Goal: Obtain resource: Obtain resource

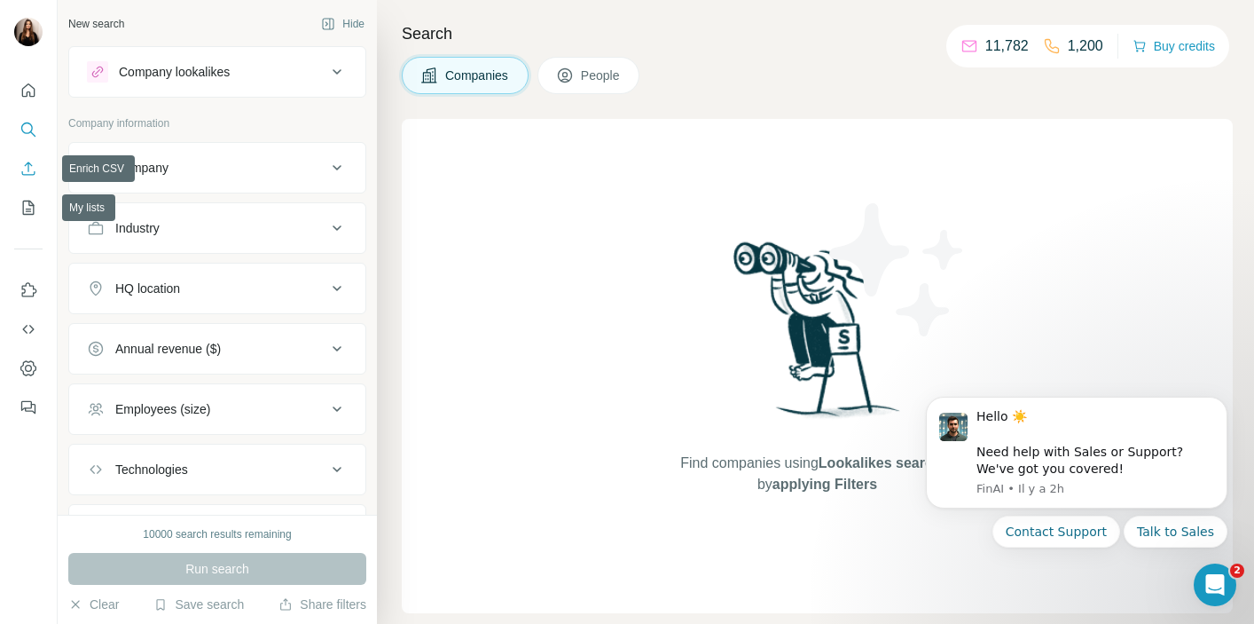
click at [31, 175] on icon "Enrich CSV" at bounding box center [28, 167] width 13 height 13
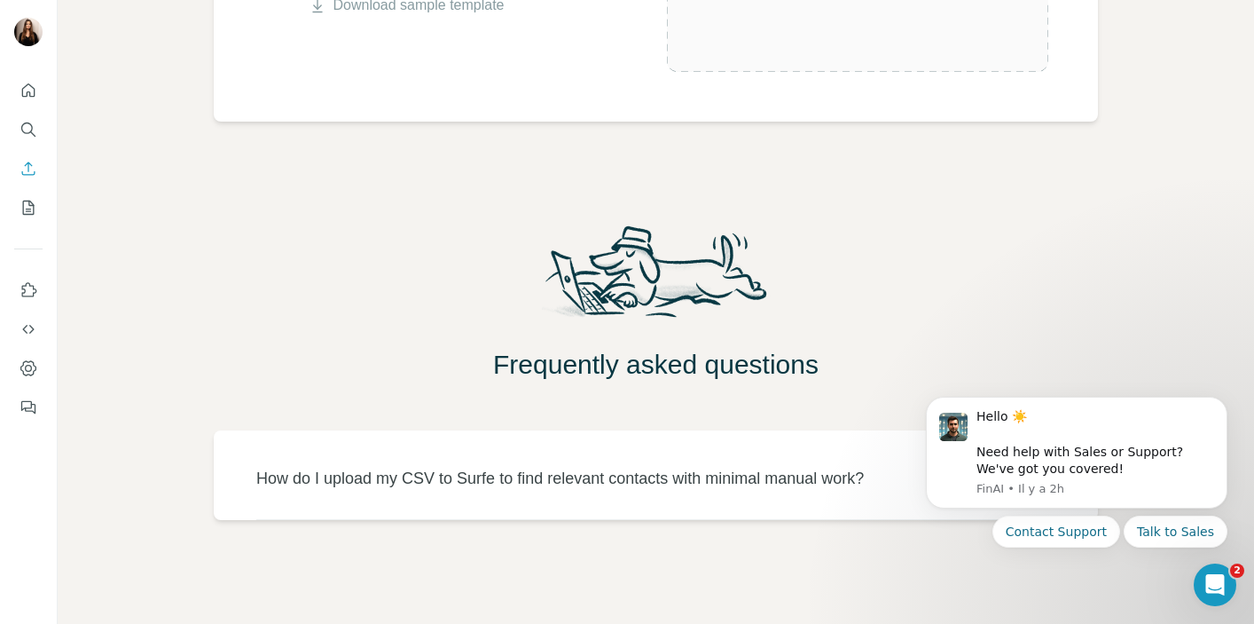
scroll to position [549, 0]
click at [22, 210] on icon "My lists" at bounding box center [29, 208] width 18 height 18
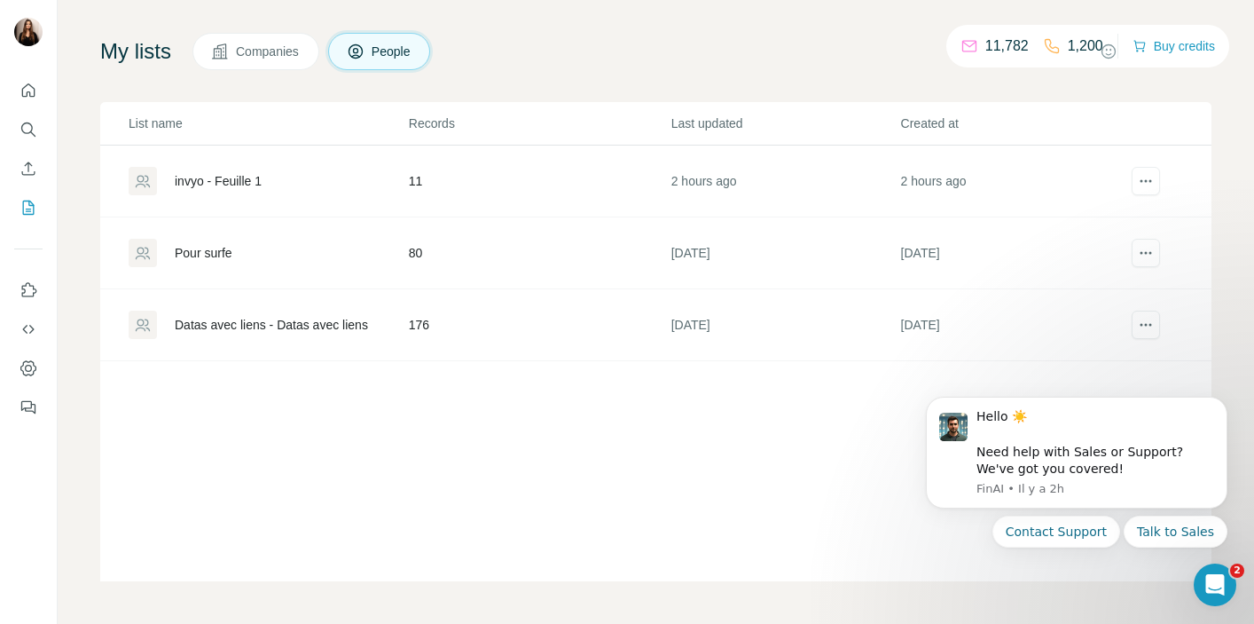
scroll to position [97, 0]
click at [238, 187] on div "invyo - Feuille 1" at bounding box center [218, 181] width 87 height 18
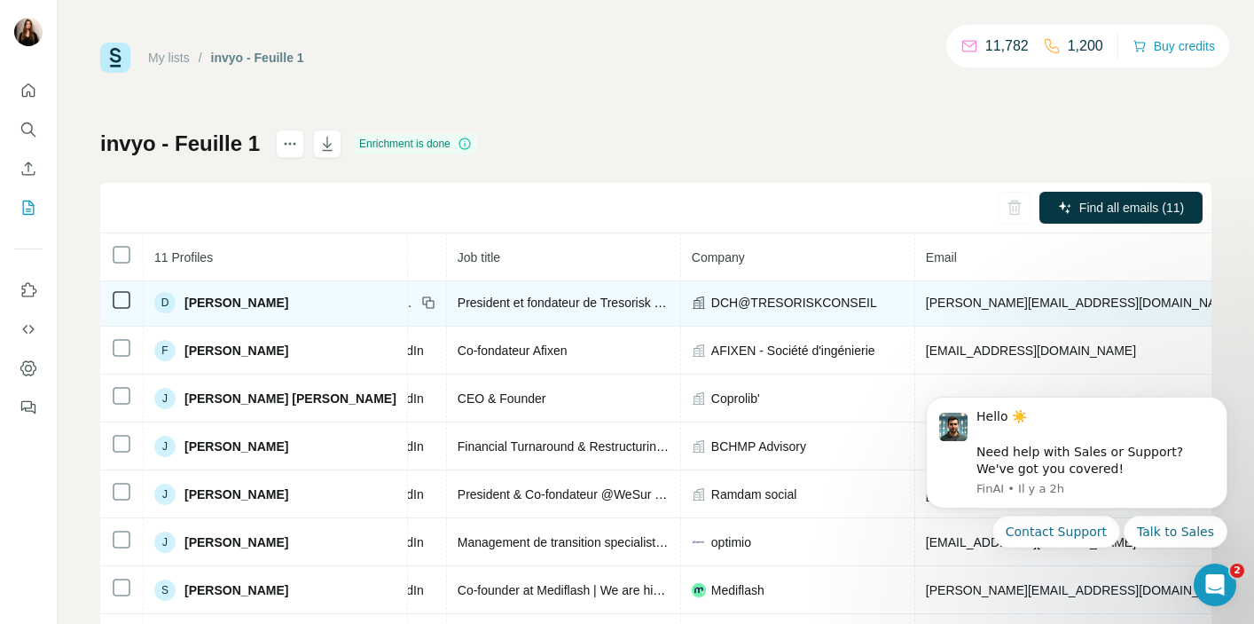
scroll to position [54, 174]
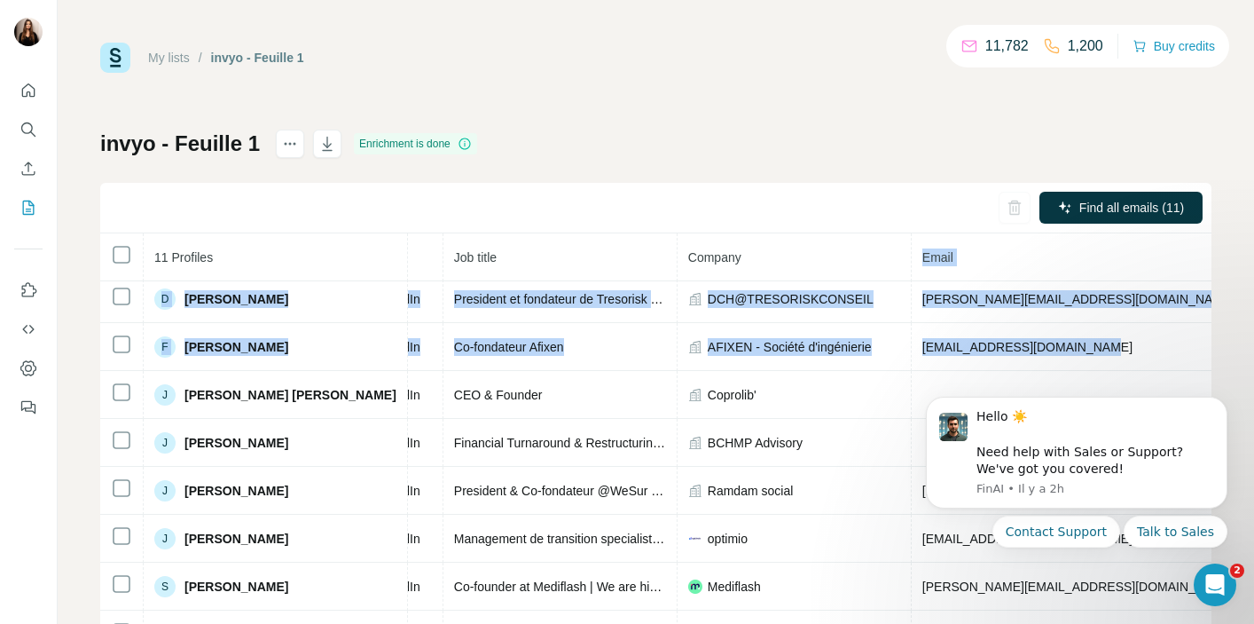
drag, startPoint x: 1017, startPoint y: 350, endPoint x: 928, endPoint y: 237, distance: 144.1
click at [928, 237] on table "11 Profiles Status LinkedIn Job title Company Email Mobile Company website Land…" at bounding box center [807, 442] width 1762 height 527
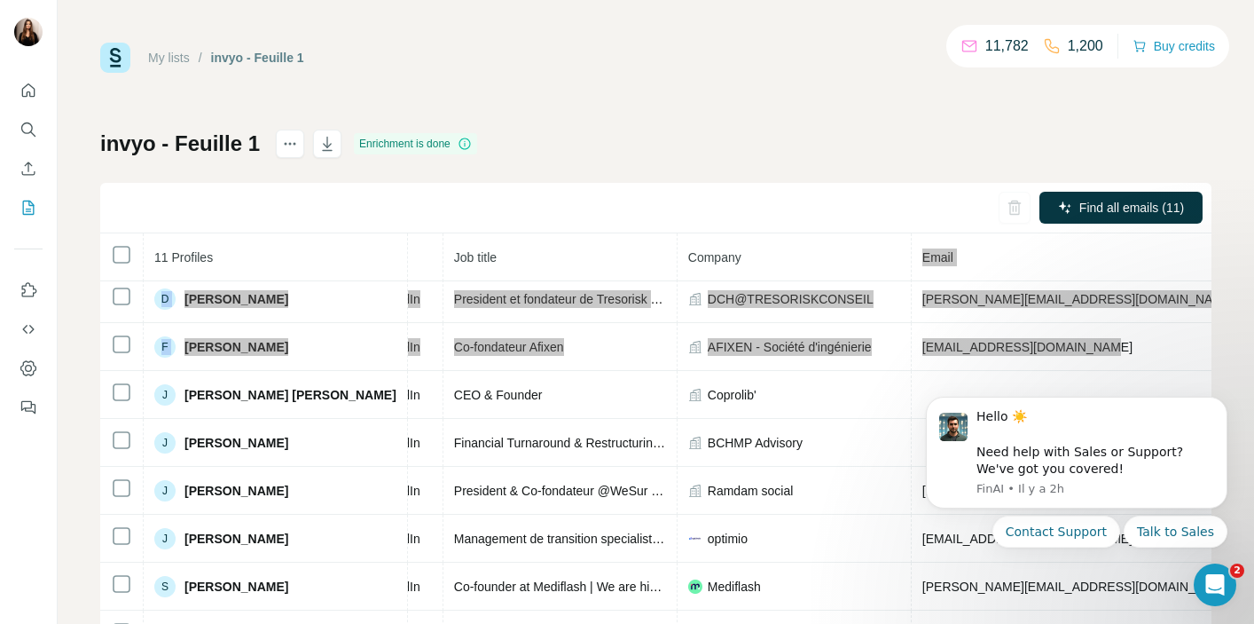
click at [999, 377] on html "Hello ☀️ ​ Need help with Sales or Support? We've got you covered! [GEOGRAPHIC_…" at bounding box center [1076, 496] width 355 height 238
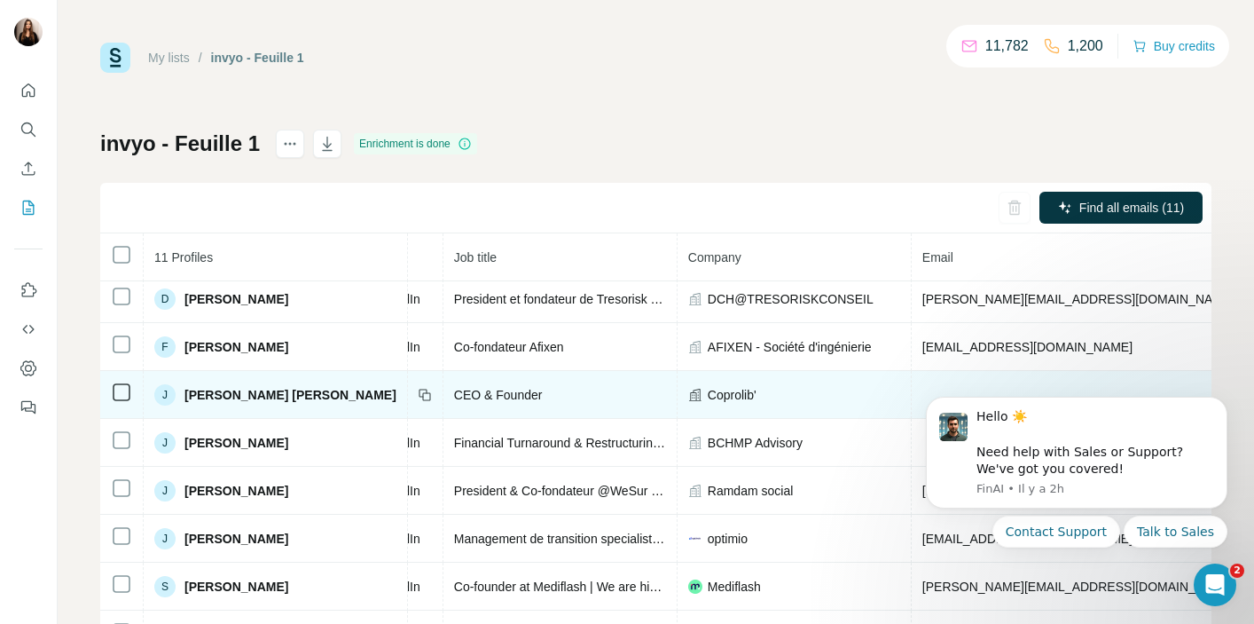
click at [1008, 373] on td at bounding box center [1079, 395] width 334 height 48
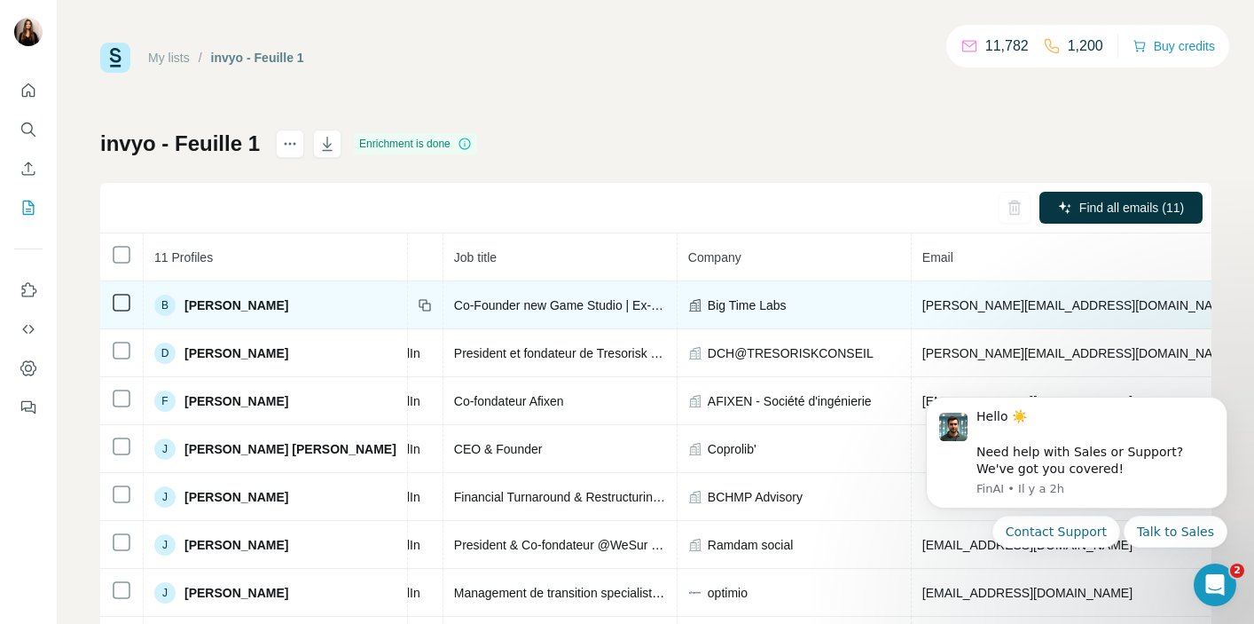
scroll to position [0, 174]
drag, startPoint x: 1015, startPoint y: 301, endPoint x: 859, endPoint y: 303, distance: 156.1
click at [912, 303] on td "[PERSON_NAME][EMAIL_ADDRESS][DOMAIN_NAME]" at bounding box center [1079, 305] width 334 height 48
copy span "[PERSON_NAME][EMAIL_ADDRESS][DOMAIN_NAME]"
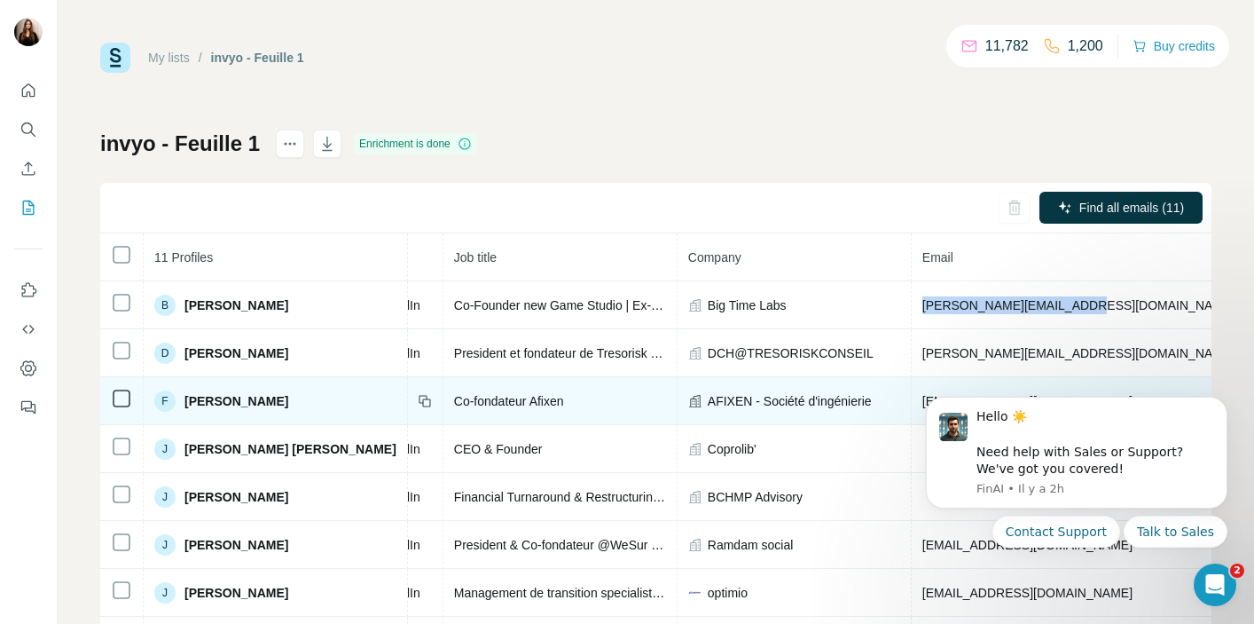
copy span "[PERSON_NAME][EMAIL_ADDRESS][DOMAIN_NAME]"
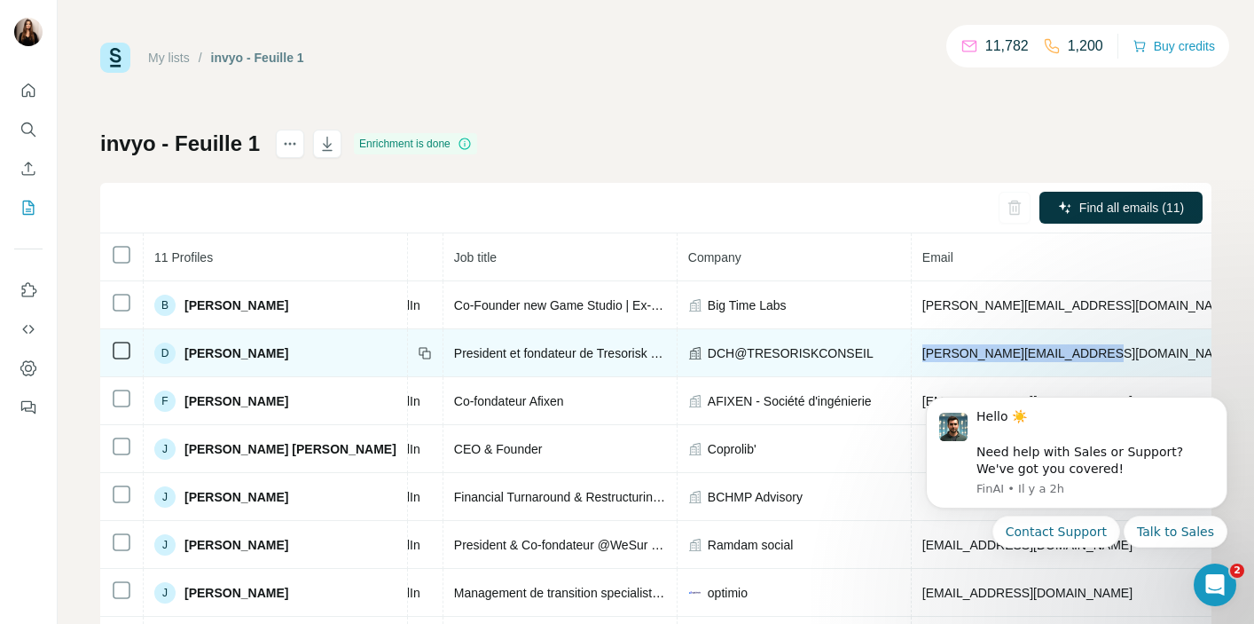
drag, startPoint x: 1034, startPoint y: 353, endPoint x: 857, endPoint y: 355, distance: 177.4
click at [912, 355] on td "[PERSON_NAME][EMAIL_ADDRESS][DOMAIN_NAME]" at bounding box center [1079, 353] width 334 height 48
copy span "[PERSON_NAME][EMAIL_ADDRESS][DOMAIN_NAME]"
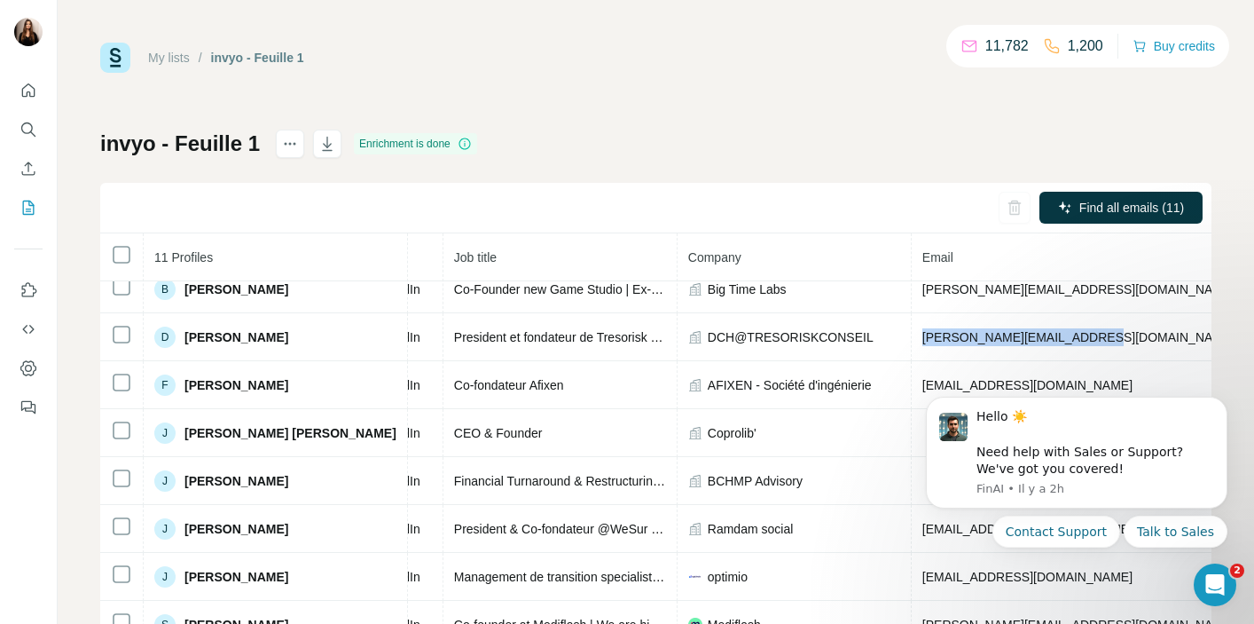
scroll to position [15, 174]
drag, startPoint x: 998, startPoint y: 378, endPoint x: 853, endPoint y: 377, distance: 144.6
click at [899, 377] on html "Hello ☀️ ​ Need help with Sales or Support? We've got you covered! [GEOGRAPHIC_…" at bounding box center [1076, 496] width 355 height 238
drag, startPoint x: 1001, startPoint y: 381, endPoint x: 895, endPoint y: 388, distance: 105.8
click at [899, 388] on html "Hello ☀️ ​ Need help with Sales or Support? We've got you covered! [GEOGRAPHIC_…" at bounding box center [1076, 496] width 355 height 238
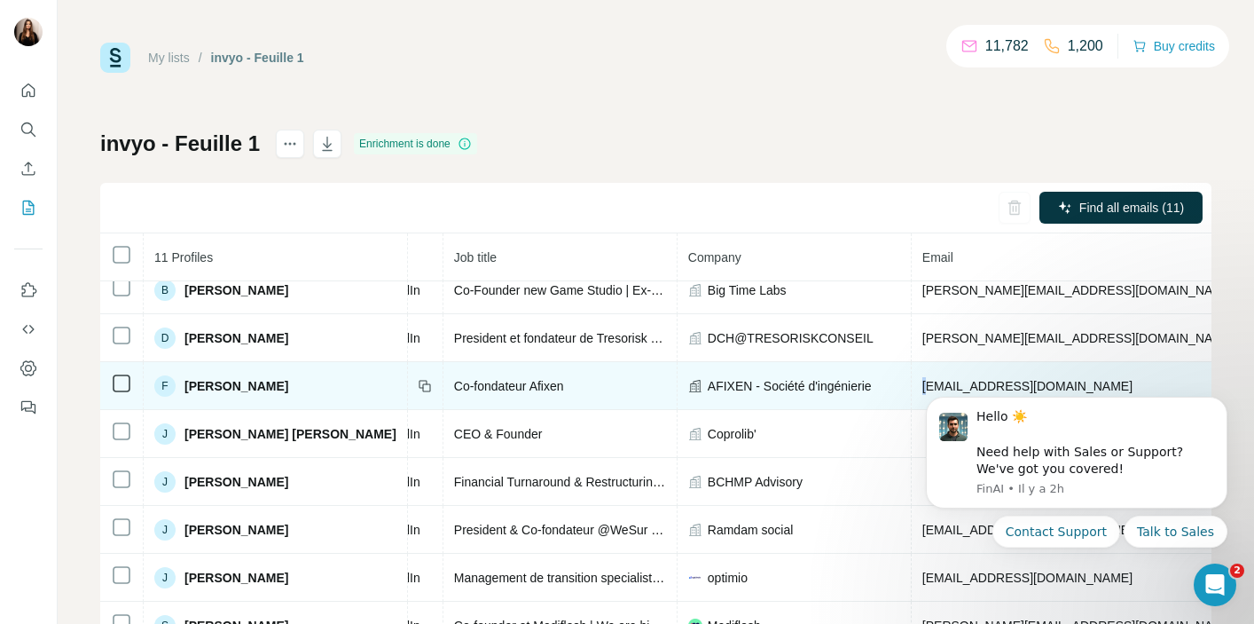
drag, startPoint x: 862, startPoint y: 382, endPoint x: 1012, endPoint y: 373, distance: 150.2
click at [1014, 373] on td "[EMAIL_ADDRESS][DOMAIN_NAME]" at bounding box center [1079, 386] width 334 height 48
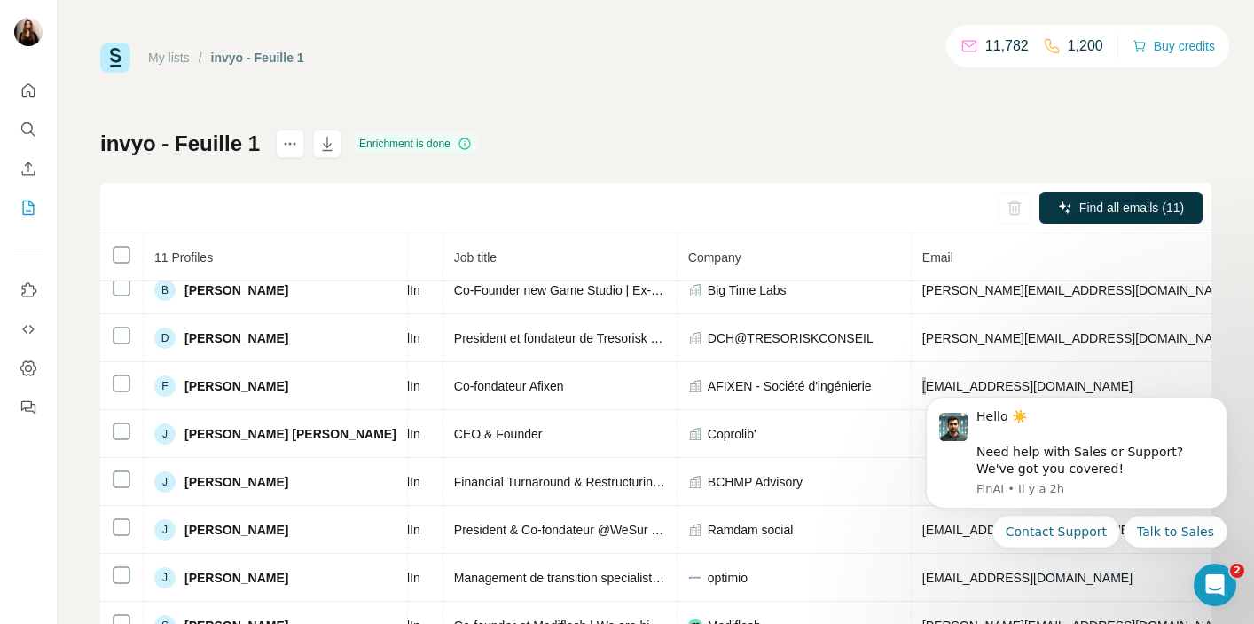
drag, startPoint x: 999, startPoint y: 385, endPoint x: 949, endPoint y: 381, distance: 49.8
click at [949, 381] on html "Hello ☀️ ​ Need help with Sales or Support? We've got you covered! [GEOGRAPHIC_…" at bounding box center [1076, 496] width 355 height 238
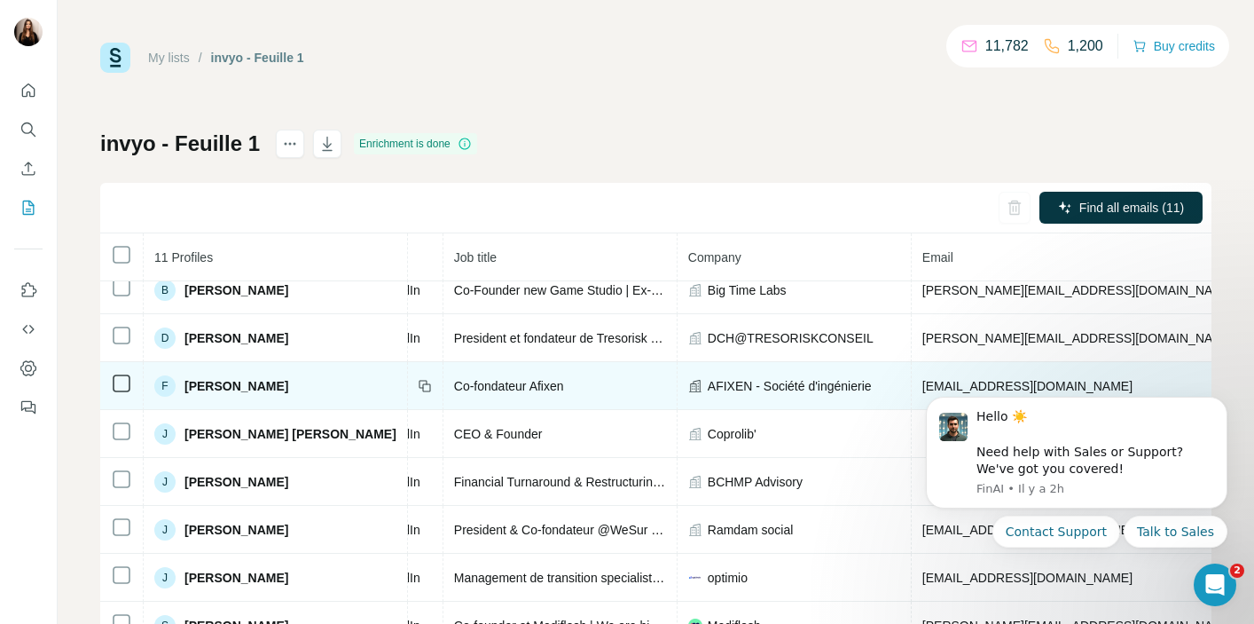
click at [923, 389] on span "[EMAIL_ADDRESS][DOMAIN_NAME]" at bounding box center [1028, 386] width 210 height 14
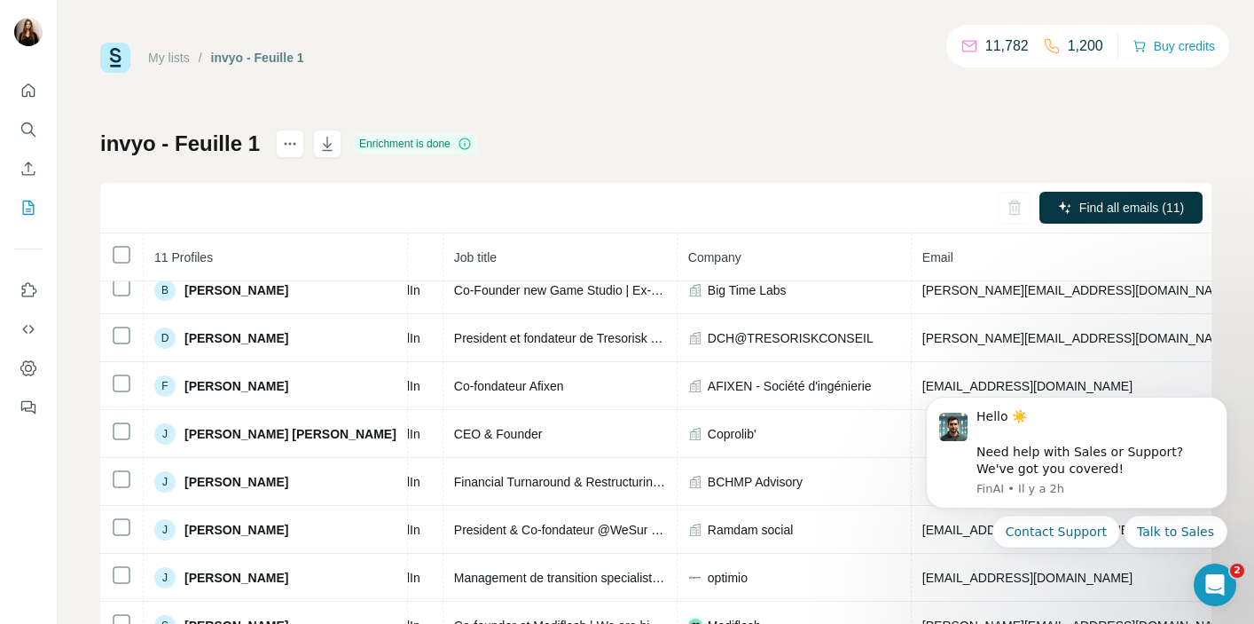
drag, startPoint x: 994, startPoint y: 381, endPoint x: 891, endPoint y: 381, distance: 102.9
click at [899, 381] on html "Hello ☀️ ​ Need help with Sales or Support? We've got you covered! [GEOGRAPHIC_…" at bounding box center [1076, 496] width 355 height 238
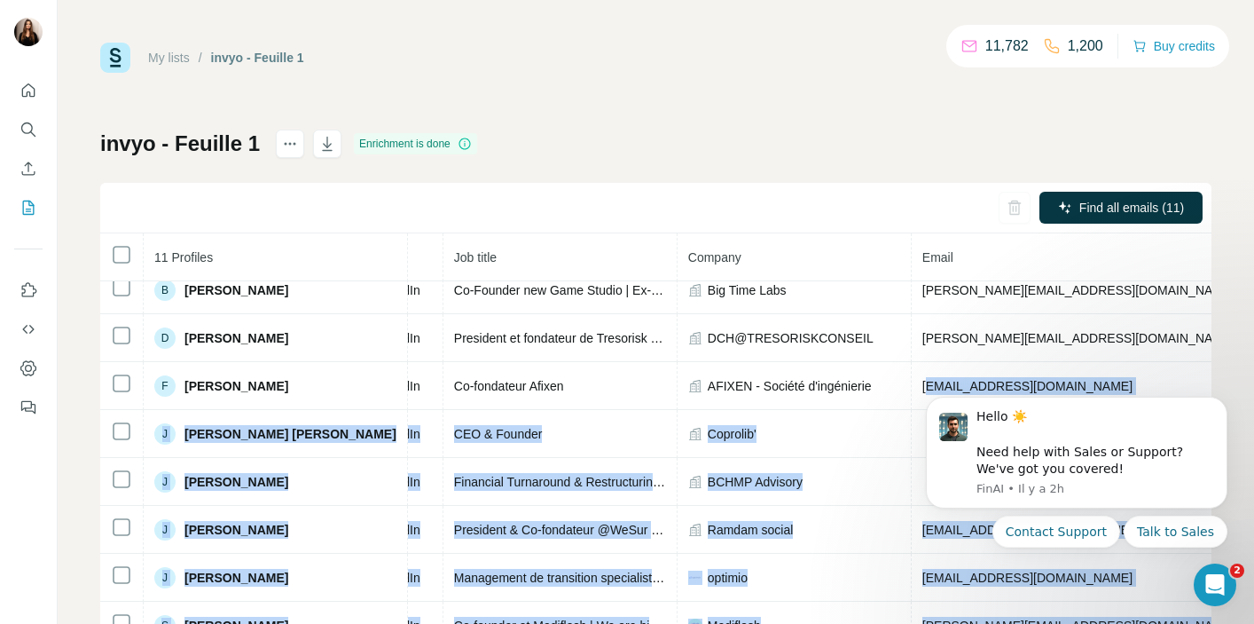
drag, startPoint x: 1759, startPoint y: 763, endPoint x: 986, endPoint y: 384, distance: 861.3
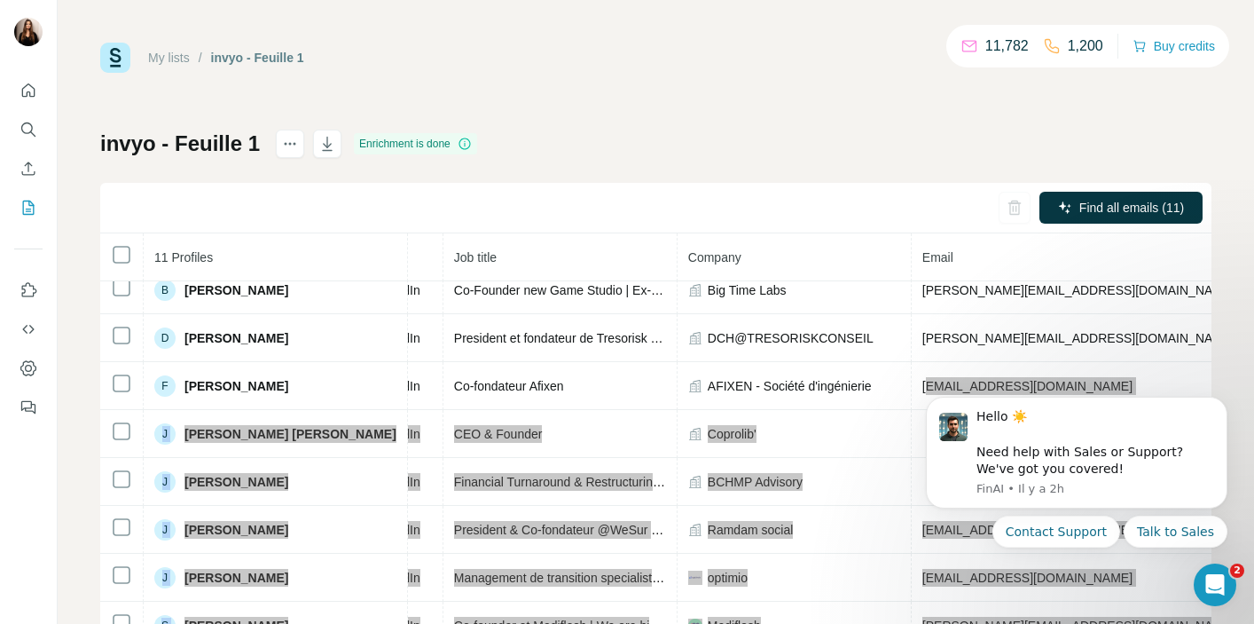
click at [994, 383] on html "Hello ☀️ ​ Need help with Sales or Support? We've got you covered! [GEOGRAPHIC_…" at bounding box center [1076, 496] width 355 height 238
click at [1224, 404] on icon "Dismiss notification" at bounding box center [1223, 402] width 10 height 10
click at [1220, 407] on icon "Dismiss notification" at bounding box center [1223, 402] width 10 height 10
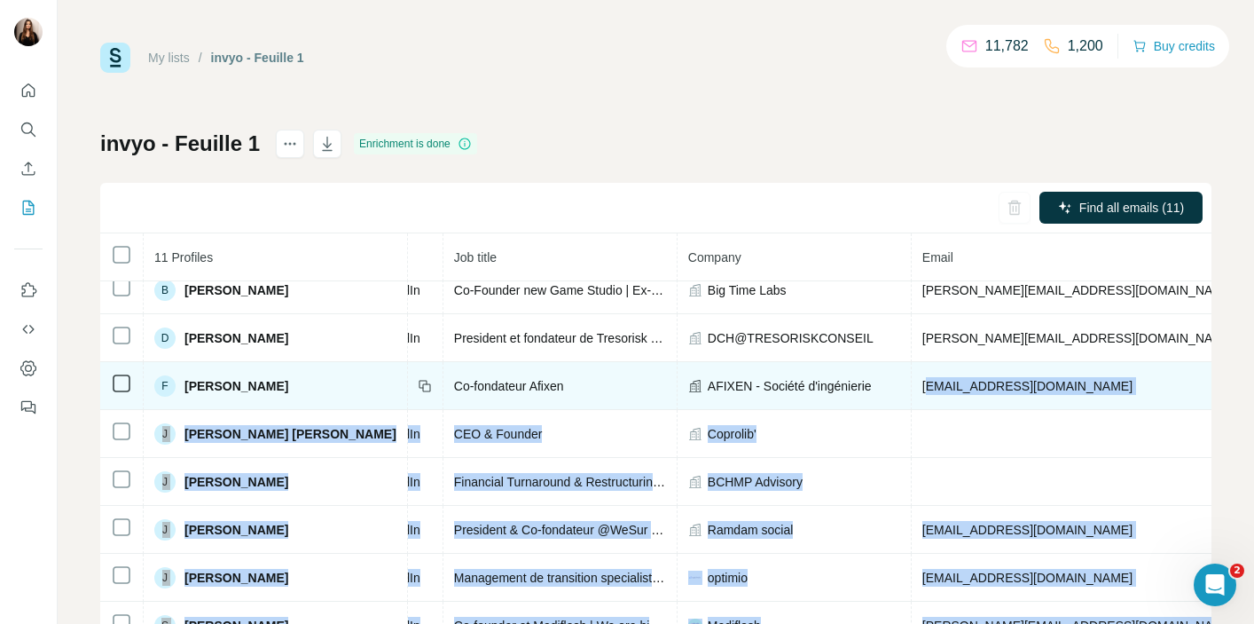
click at [1036, 389] on td "[EMAIL_ADDRESS][DOMAIN_NAME]" at bounding box center [1079, 386] width 334 height 48
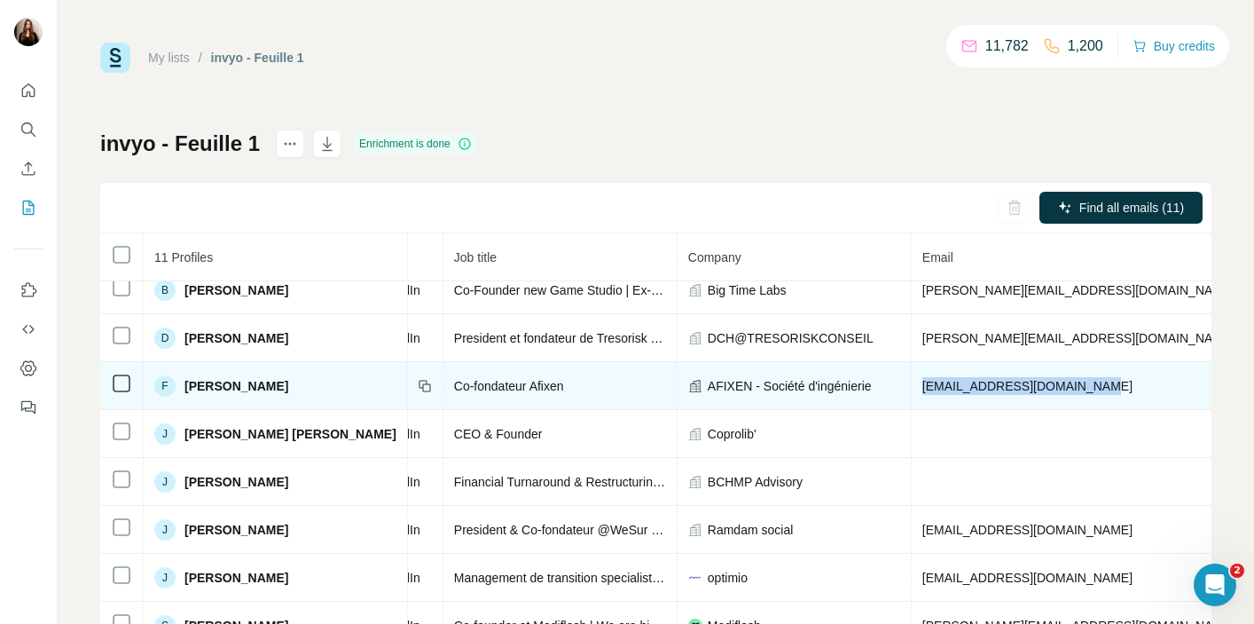
drag, startPoint x: 1009, startPoint y: 383, endPoint x: 857, endPoint y: 389, distance: 152.7
click at [912, 389] on td "[EMAIL_ADDRESS][DOMAIN_NAME]" at bounding box center [1079, 386] width 334 height 48
copy span "[EMAIL_ADDRESS][DOMAIN_NAME]"
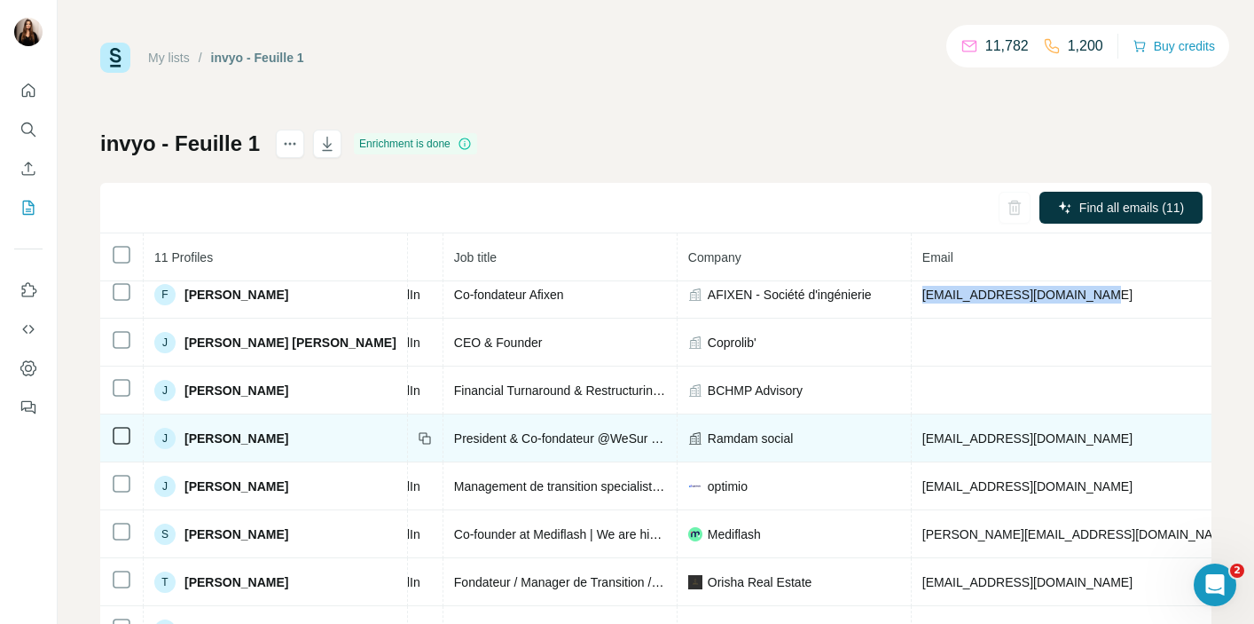
scroll to position [113, 174]
drag, startPoint x: 950, startPoint y: 433, endPoint x: 856, endPoint y: 436, distance: 94.1
click at [912, 436] on td "[EMAIL_ADDRESS][DOMAIN_NAME]" at bounding box center [1079, 438] width 334 height 48
copy span "[EMAIL_ADDRESS][DOMAIN_NAME]"
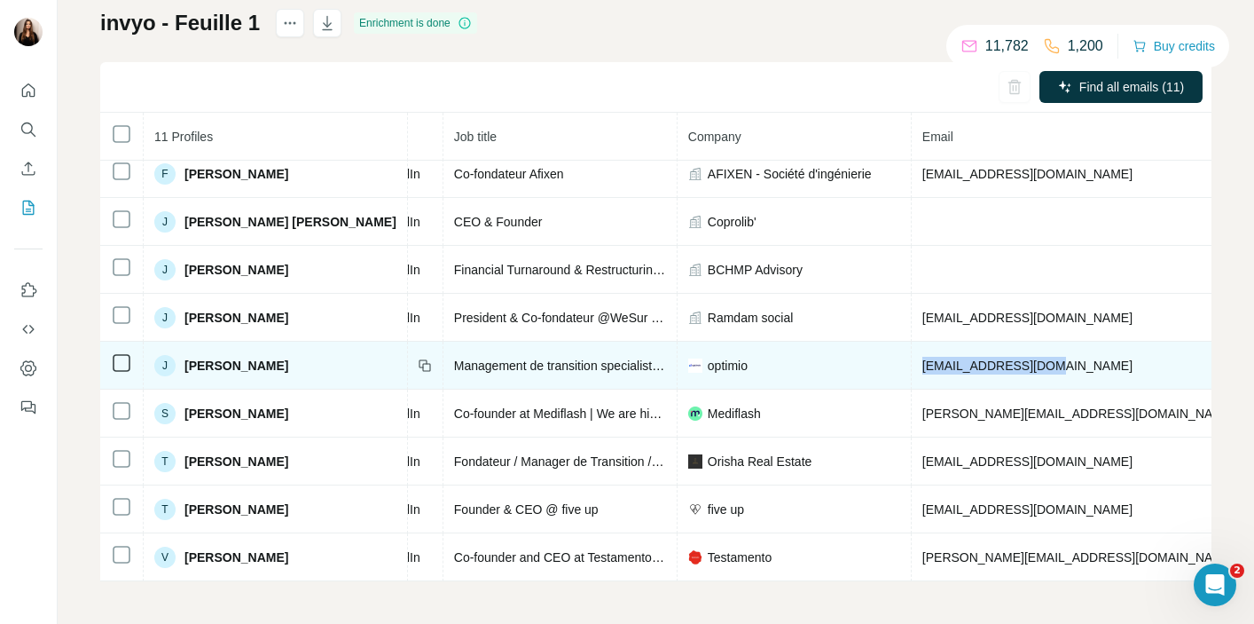
drag, startPoint x: 964, startPoint y: 355, endPoint x: 855, endPoint y: 355, distance: 109.1
click at [912, 355] on td "[EMAIL_ADDRESS][DOMAIN_NAME]" at bounding box center [1079, 366] width 334 height 48
copy span "[EMAIL_ADDRESS][DOMAIN_NAME]"
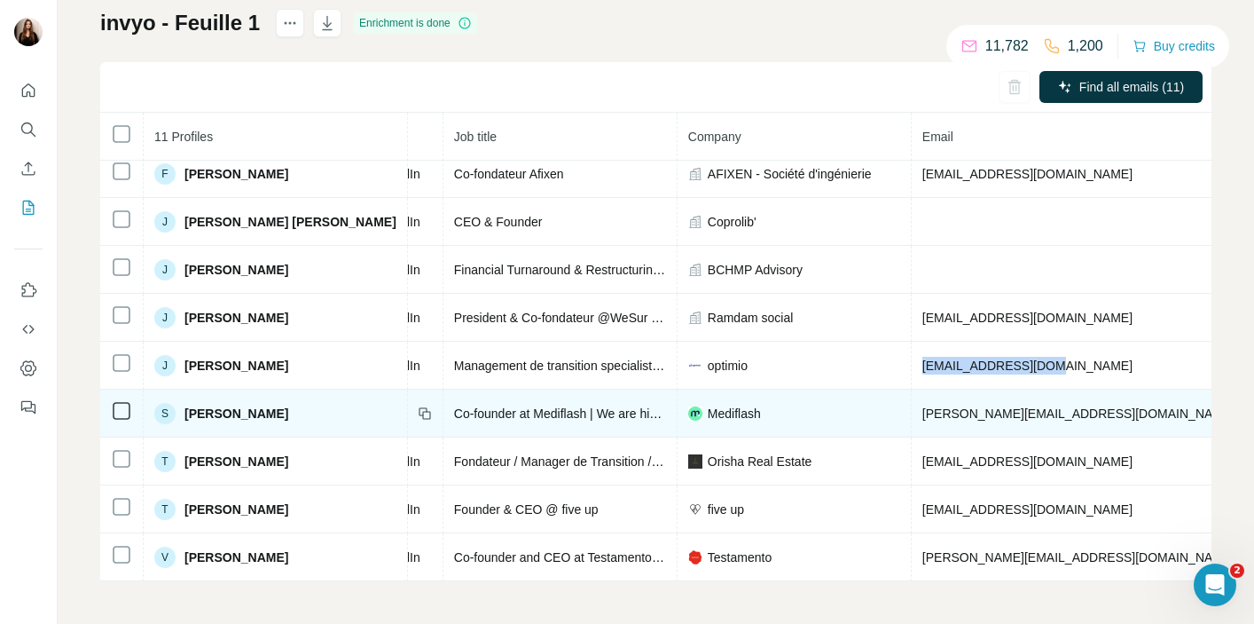
scroll to position [0, 0]
drag, startPoint x: 985, startPoint y: 404, endPoint x: 856, endPoint y: 401, distance: 128.7
click at [912, 401] on td "[PERSON_NAME][EMAIL_ADDRESS][DOMAIN_NAME]" at bounding box center [1079, 413] width 334 height 48
copy span "[PERSON_NAME][EMAIL_ADDRESS][DOMAIN_NAME]"
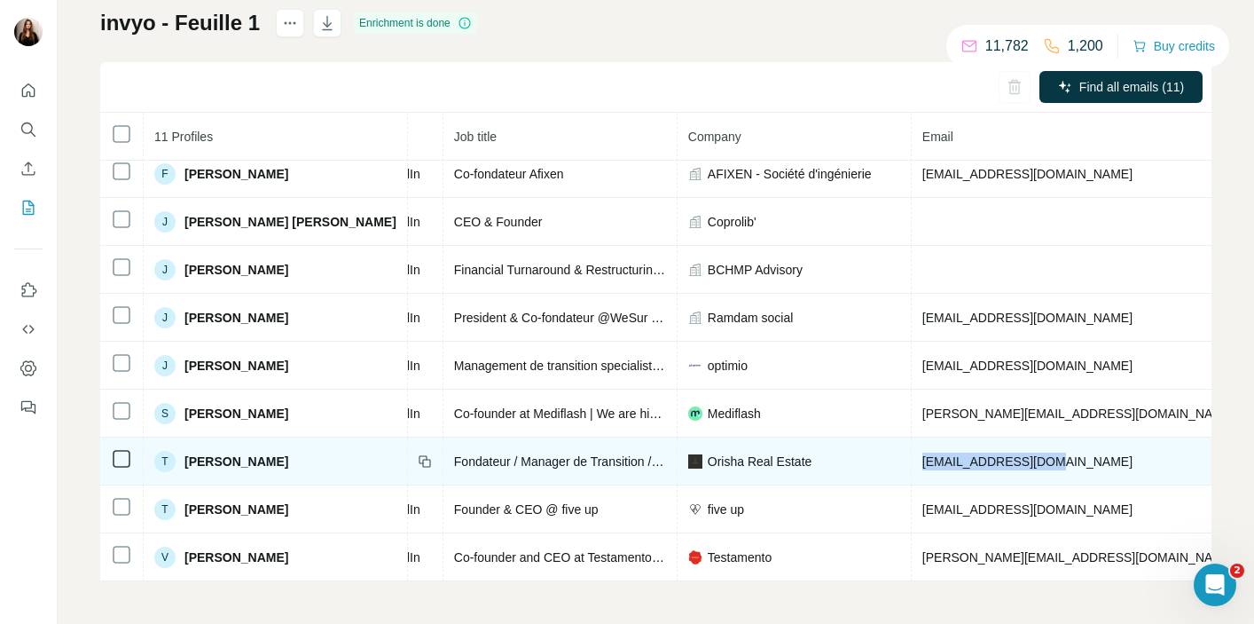
drag, startPoint x: 980, startPoint y: 455, endPoint x: 850, endPoint y: 460, distance: 130.5
click at [912, 460] on td "[EMAIL_ADDRESS][DOMAIN_NAME]" at bounding box center [1079, 461] width 334 height 48
copy span "[EMAIL_ADDRESS][DOMAIN_NAME]"
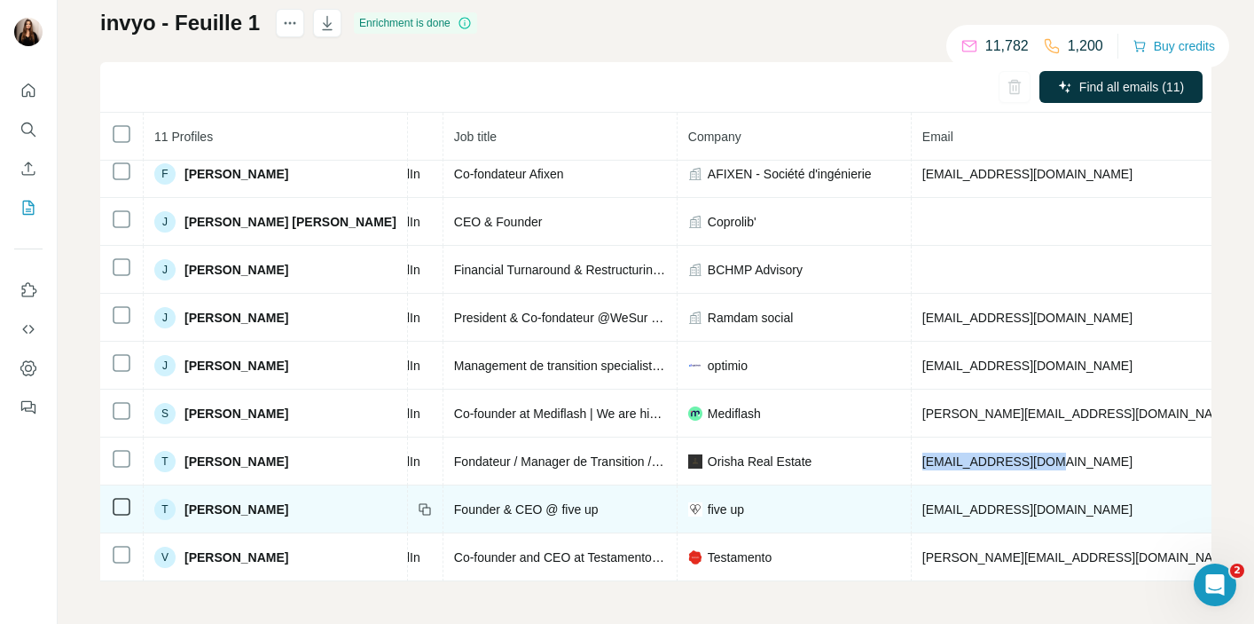
drag, startPoint x: 1045, startPoint y: 504, endPoint x: 875, endPoint y: 507, distance: 170.3
click at [912, 507] on td "[EMAIL_ADDRESS][DOMAIN_NAME]" at bounding box center [1079, 509] width 334 height 48
drag, startPoint x: 1041, startPoint y: 505, endPoint x: 876, endPoint y: 499, distance: 166.0
click at [923, 502] on span "[EMAIL_ADDRESS][DOMAIN_NAME]" at bounding box center [1028, 509] width 210 height 14
drag, startPoint x: 862, startPoint y: 504, endPoint x: 962, endPoint y: 504, distance: 99.3
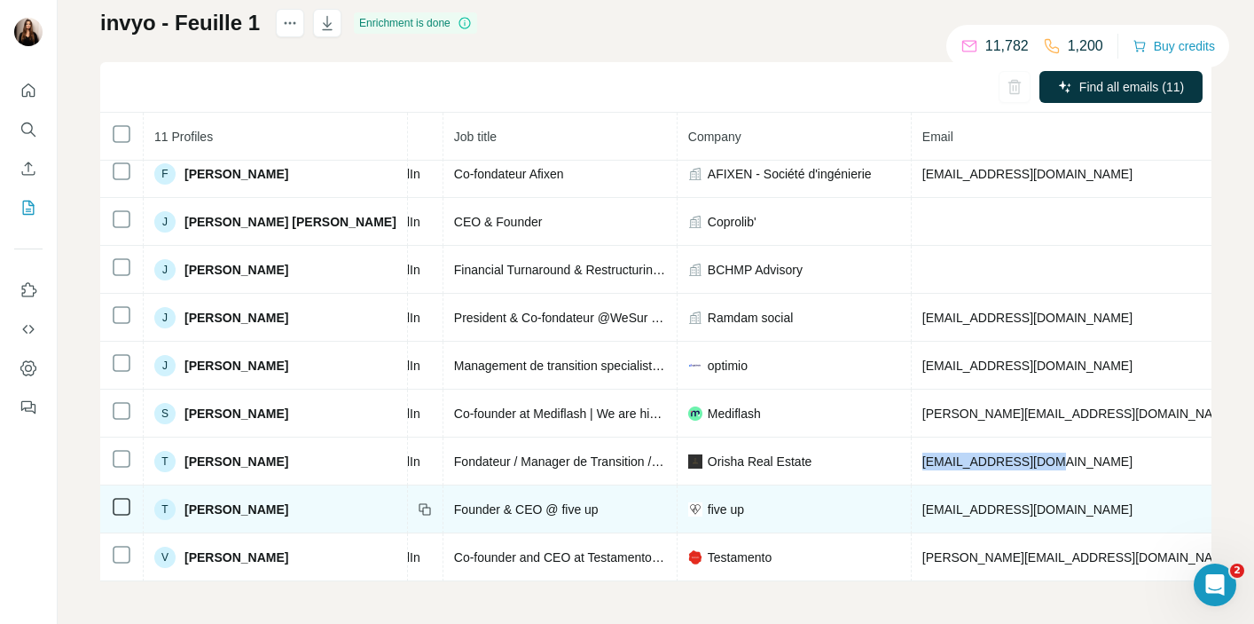
click at [962, 504] on span "[EMAIL_ADDRESS][DOMAIN_NAME]" at bounding box center [1028, 509] width 210 height 14
drag, startPoint x: 1037, startPoint y: 504, endPoint x: 905, endPoint y: 504, distance: 132.2
click at [923, 504] on span "[EMAIL_ADDRESS][DOMAIN_NAME]" at bounding box center [1028, 509] width 210 height 14
click at [822, 503] on div "five up" at bounding box center [794, 509] width 212 height 18
drag, startPoint x: 860, startPoint y: 506, endPoint x: 942, endPoint y: 499, distance: 82.8
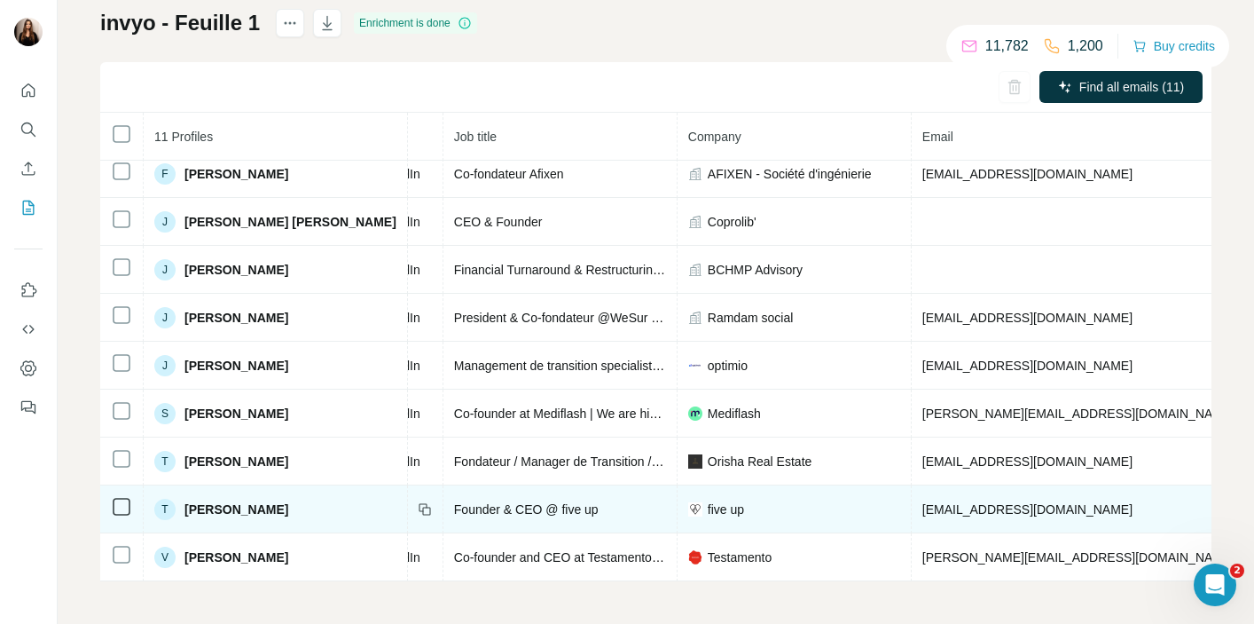
click at [942, 502] on span "[EMAIL_ADDRESS][DOMAIN_NAME]" at bounding box center [1028, 509] width 210 height 14
drag, startPoint x: 1041, startPoint y: 505, endPoint x: 888, endPoint y: 505, distance: 152.6
click at [923, 505] on span "[EMAIL_ADDRESS][DOMAIN_NAME]" at bounding box center [1028, 509] width 210 height 14
click at [923, 503] on span "[EMAIL_ADDRESS][DOMAIN_NAME]" at bounding box center [1028, 509] width 210 height 14
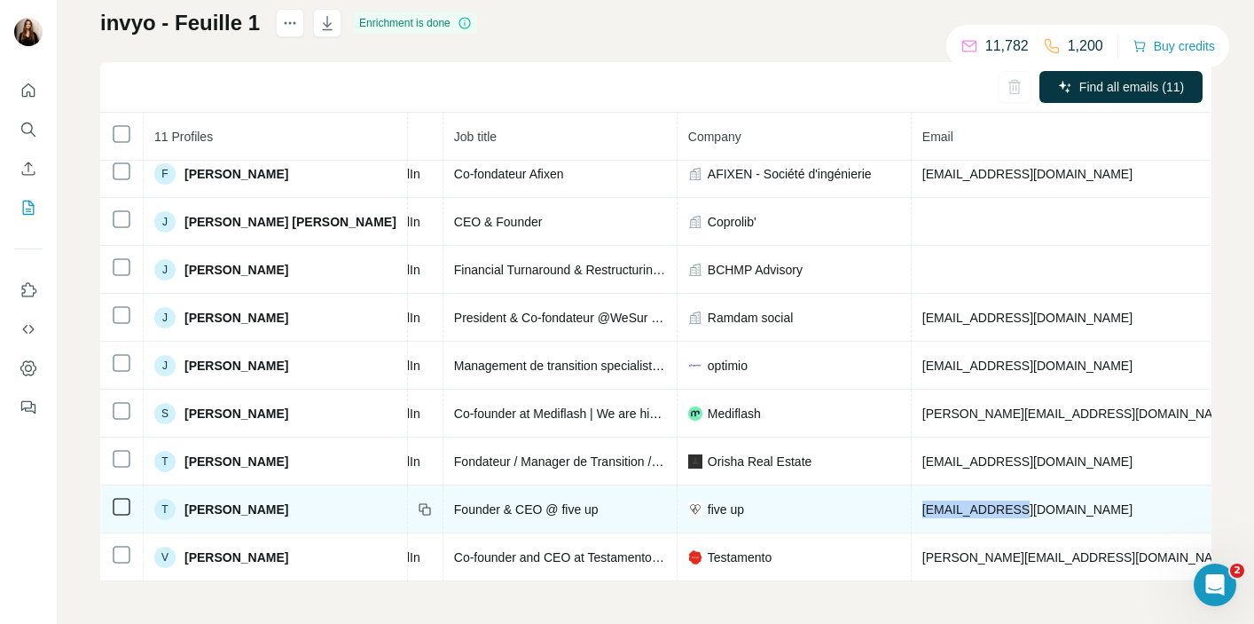
click at [972, 504] on span "[EMAIL_ADDRESS][DOMAIN_NAME]" at bounding box center [1028, 509] width 210 height 14
click at [1028, 507] on span "[EMAIL_ADDRESS][DOMAIN_NAME]" at bounding box center [1028, 509] width 210 height 14
click at [1039, 505] on span "[EMAIL_ADDRESS][DOMAIN_NAME]" at bounding box center [1028, 509] width 210 height 14
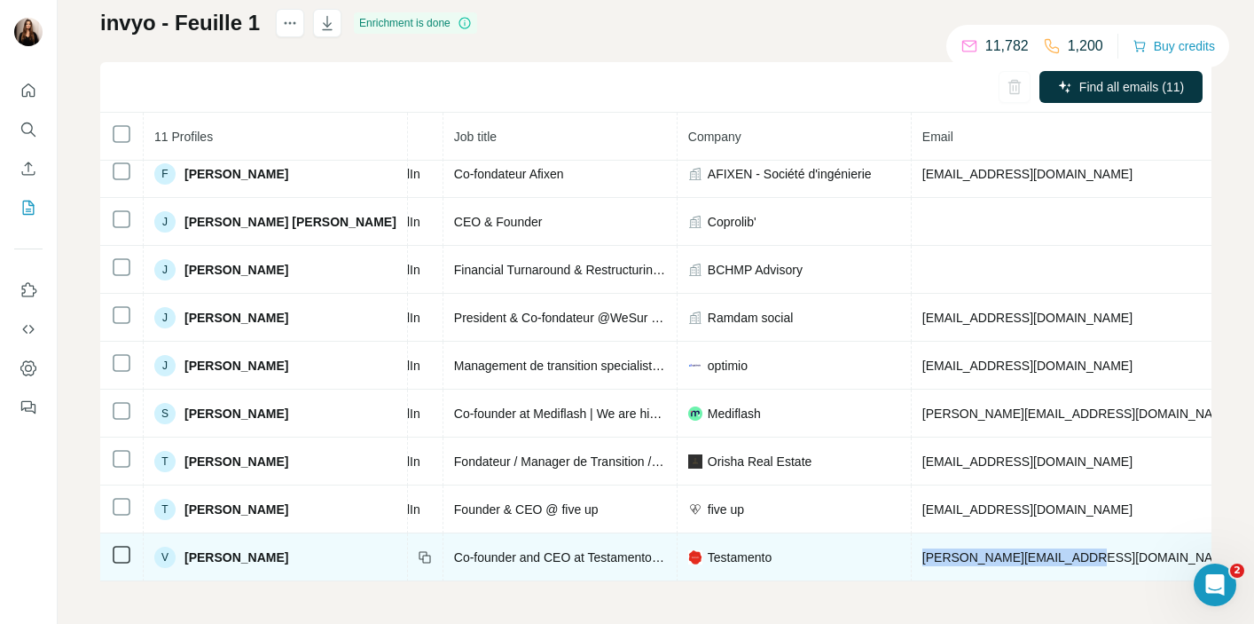
drag, startPoint x: 990, startPoint y: 548, endPoint x: 853, endPoint y: 547, distance: 136.6
click at [912, 547] on td "[PERSON_NAME][EMAIL_ADDRESS][DOMAIN_NAME]" at bounding box center [1079, 557] width 334 height 48
copy span "[PERSON_NAME][EMAIL_ADDRESS][DOMAIN_NAME]"
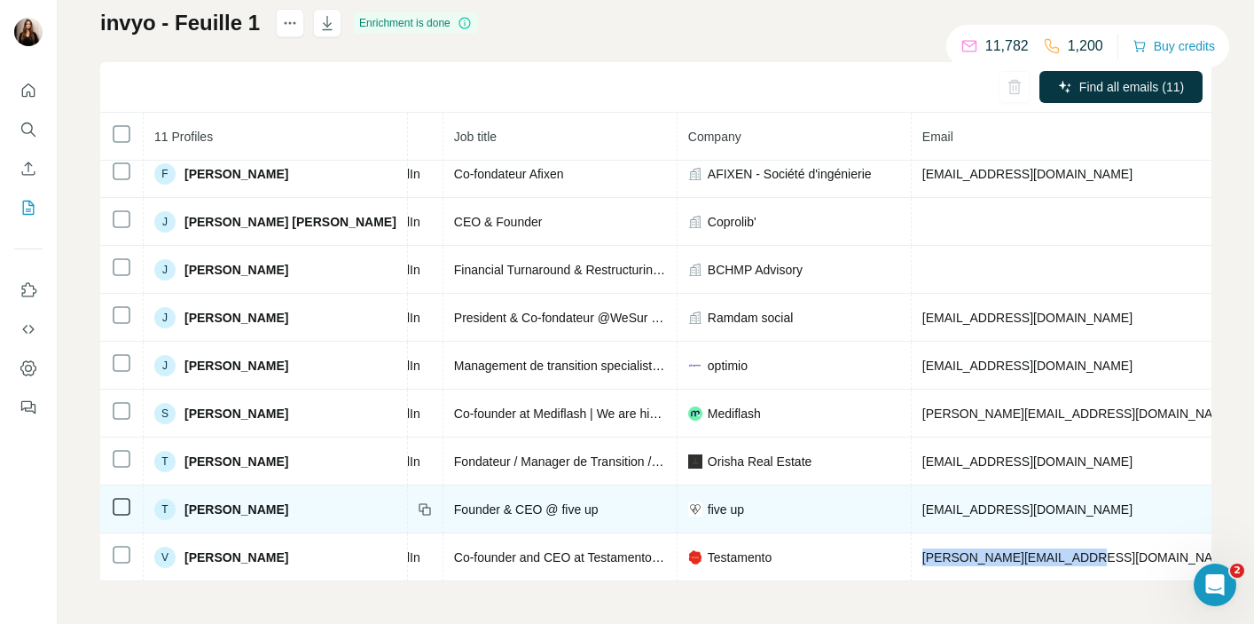
drag, startPoint x: 861, startPoint y: 504, endPoint x: 912, endPoint y: 503, distance: 50.6
click at [923, 503] on span "[EMAIL_ADDRESS][DOMAIN_NAME]" at bounding box center [1028, 509] width 210 height 14
click at [936, 505] on span "[EMAIL_ADDRESS][DOMAIN_NAME]" at bounding box center [1028, 509] width 210 height 14
click at [1010, 502] on span "[EMAIL_ADDRESS][DOMAIN_NAME]" at bounding box center [1028, 509] width 210 height 14
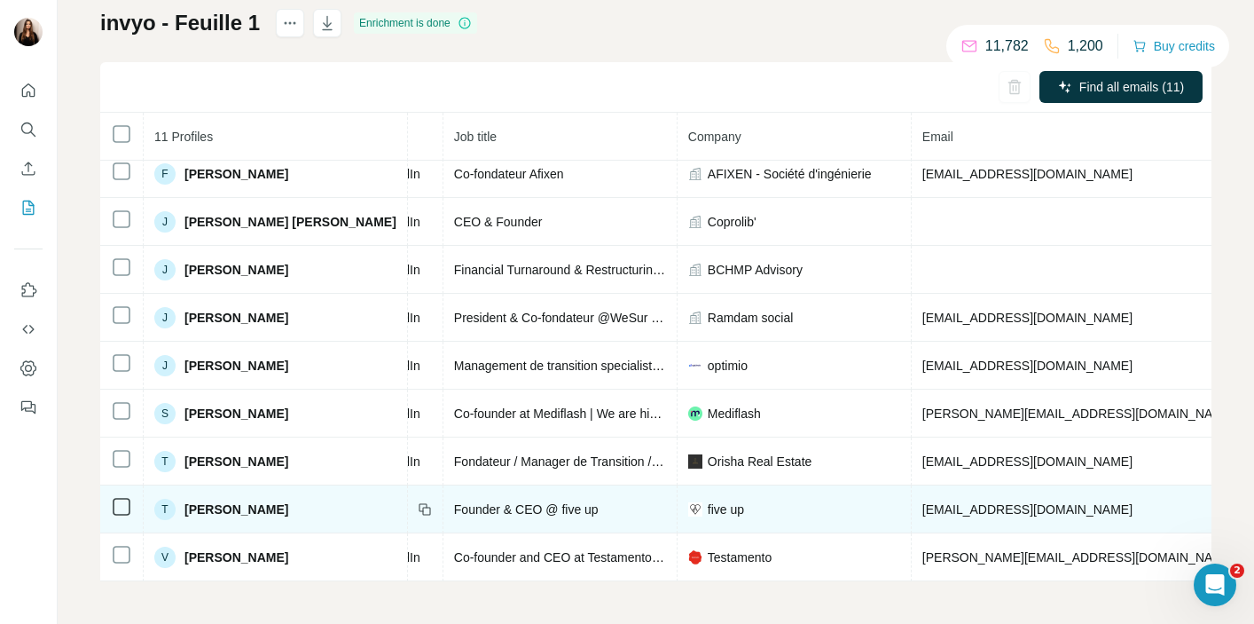
drag, startPoint x: 1042, startPoint y: 505, endPoint x: 948, endPoint y: 494, distance: 94.6
click at [948, 494] on td "[EMAIL_ADDRESS][DOMAIN_NAME]" at bounding box center [1079, 509] width 334 height 48
click at [923, 502] on span "[EMAIL_ADDRESS][DOMAIN_NAME]" at bounding box center [1028, 509] width 210 height 14
copy span "thierrystephan"
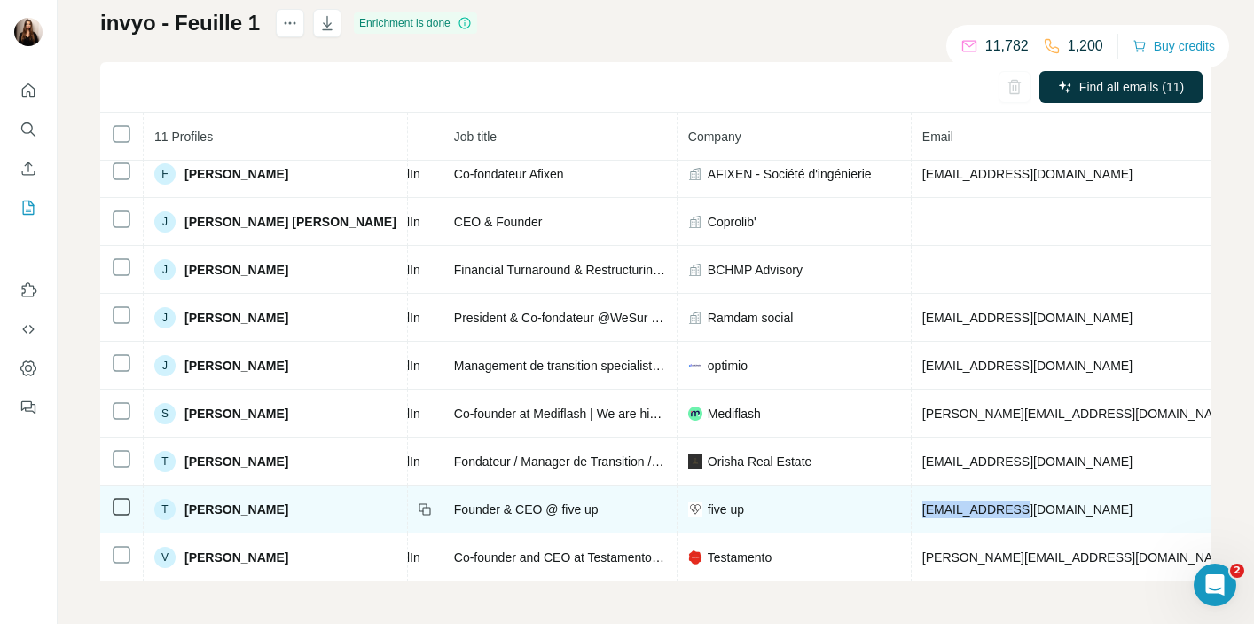
click at [991, 506] on span "[EMAIL_ADDRESS][DOMAIN_NAME]" at bounding box center [1028, 509] width 210 height 14
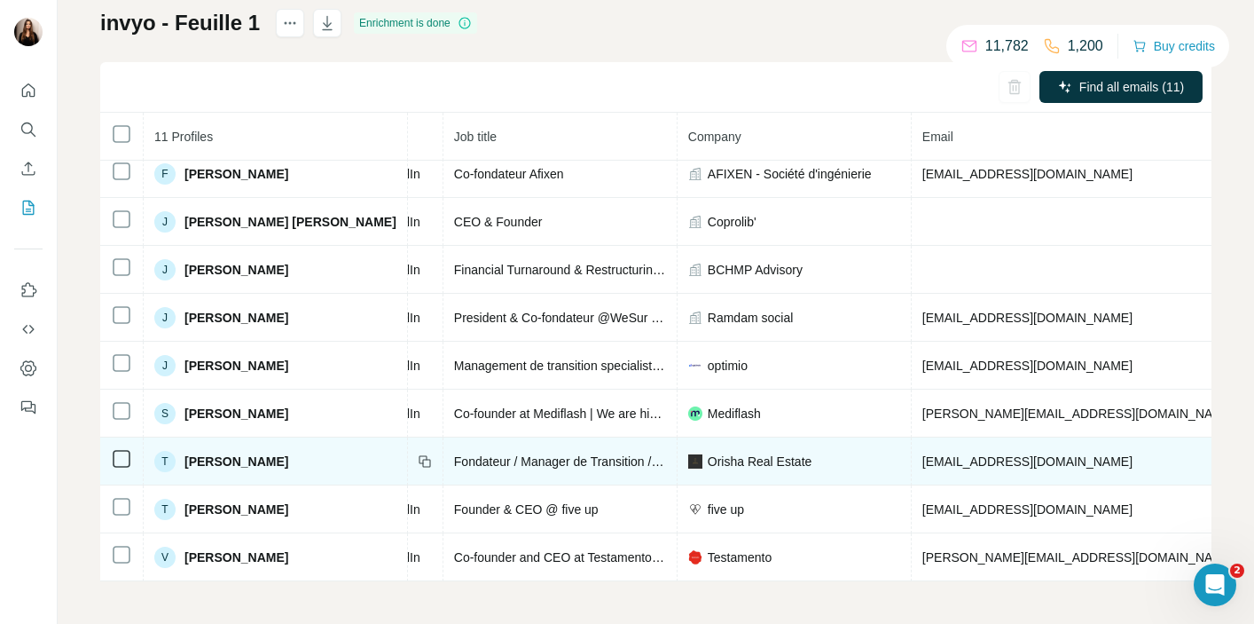
click at [988, 471] on td "[EMAIL_ADDRESS][DOMAIN_NAME]" at bounding box center [1079, 461] width 334 height 48
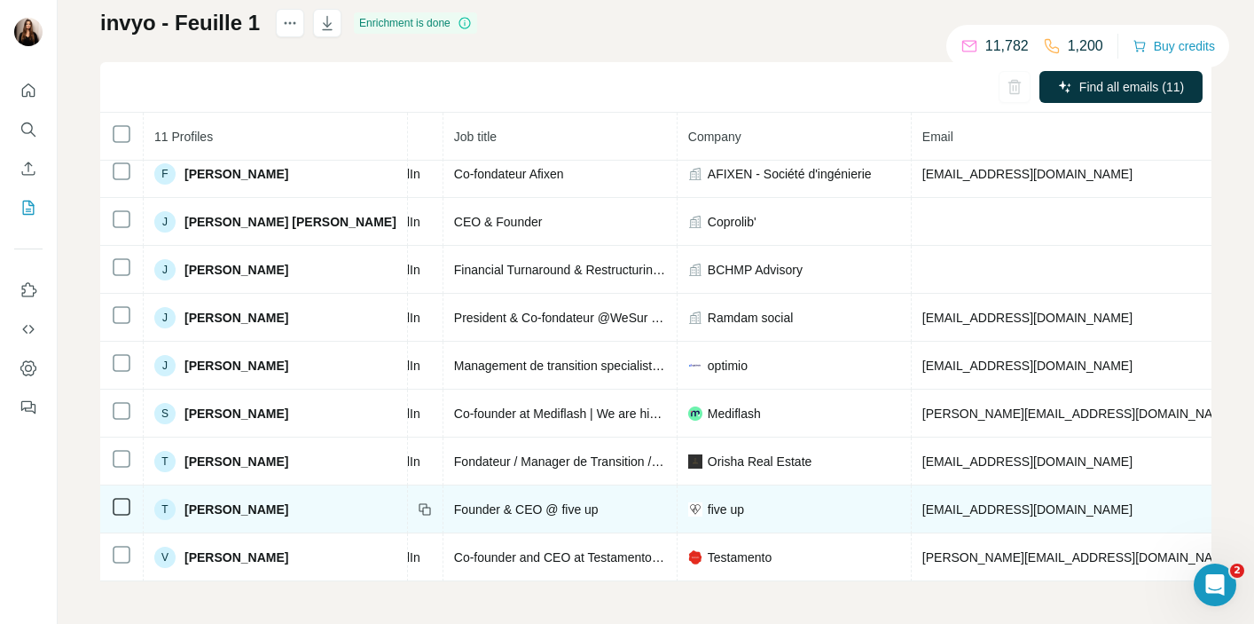
click at [1001, 505] on span "[EMAIL_ADDRESS][DOMAIN_NAME]" at bounding box center [1028, 509] width 210 height 14
drag, startPoint x: 1041, startPoint y: 505, endPoint x: 945, endPoint y: 505, distance: 96.7
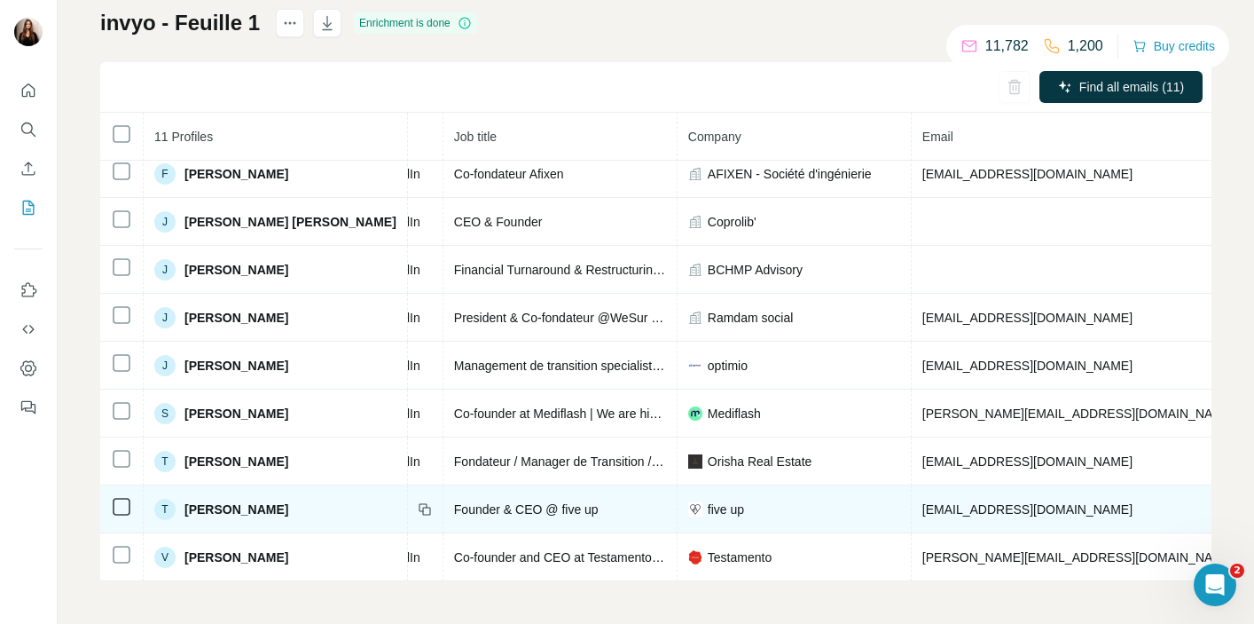
click at [945, 505] on span "[EMAIL_ADDRESS][DOMAIN_NAME]" at bounding box center [1028, 509] width 210 height 14
click at [954, 504] on span "[EMAIL_ADDRESS][DOMAIN_NAME]" at bounding box center [1028, 509] width 210 height 14
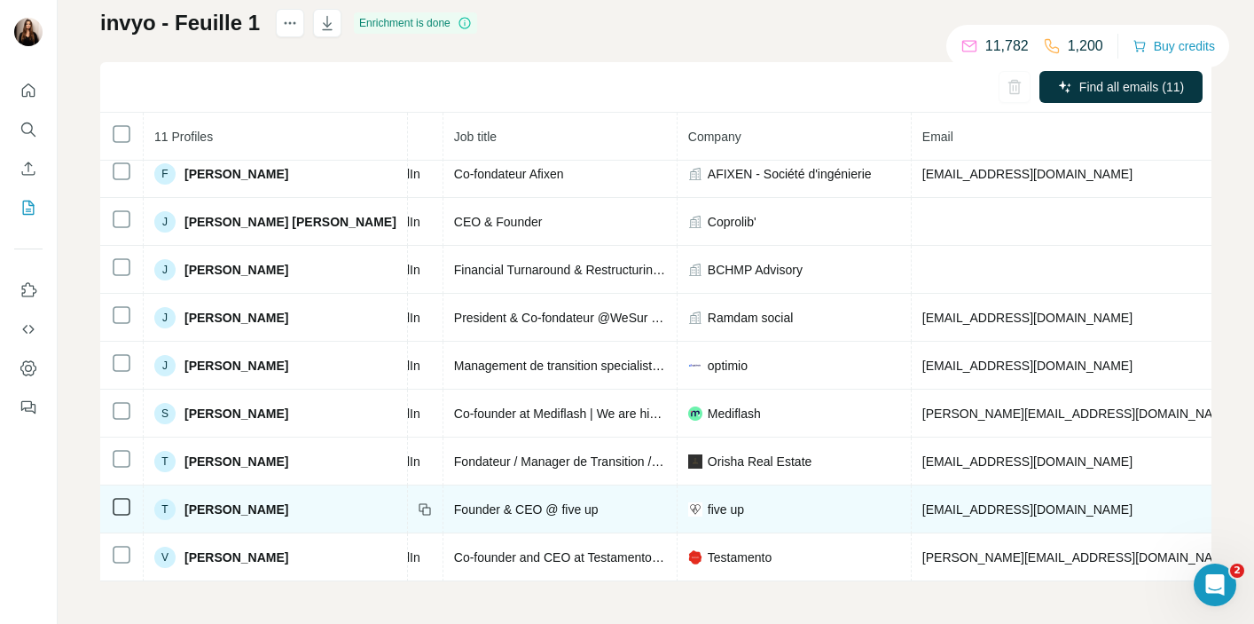
click at [954, 504] on span "[EMAIL_ADDRESS][DOMAIN_NAME]" at bounding box center [1028, 509] width 210 height 14
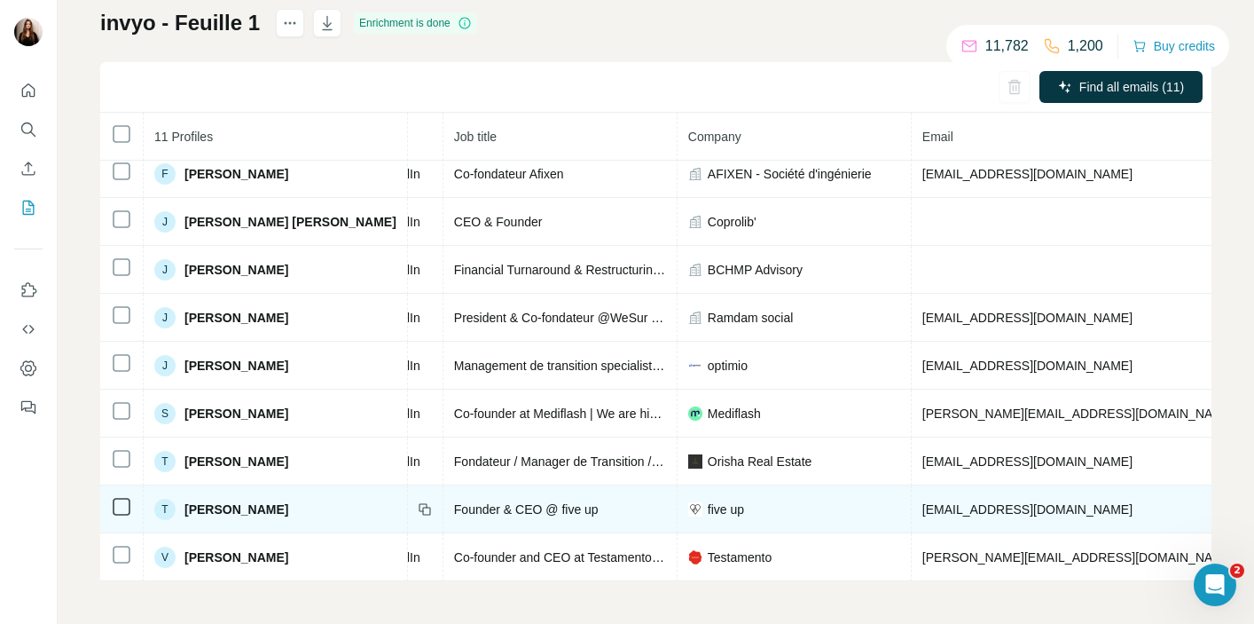
click at [954, 504] on span "[EMAIL_ADDRESS][DOMAIN_NAME]" at bounding box center [1028, 509] width 210 height 14
drag, startPoint x: 949, startPoint y: 501, endPoint x: 1046, endPoint y: 506, distance: 96.8
click at [1046, 506] on td "[EMAIL_ADDRESS][DOMAIN_NAME]" at bounding box center [1079, 509] width 334 height 48
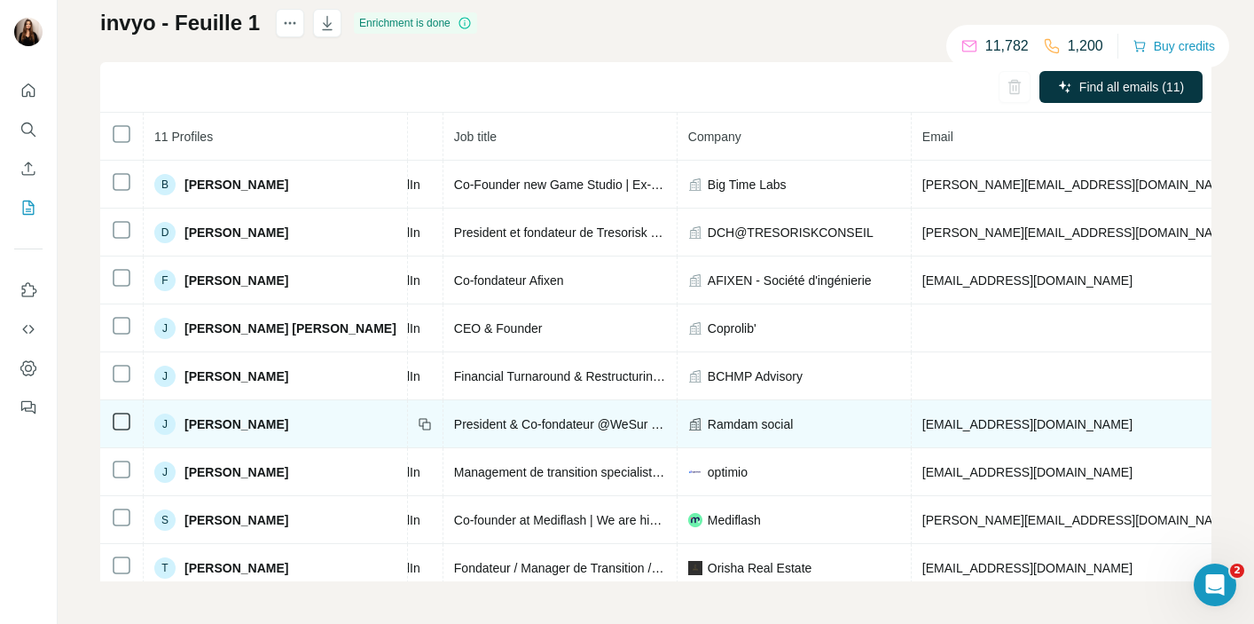
scroll to position [0, 174]
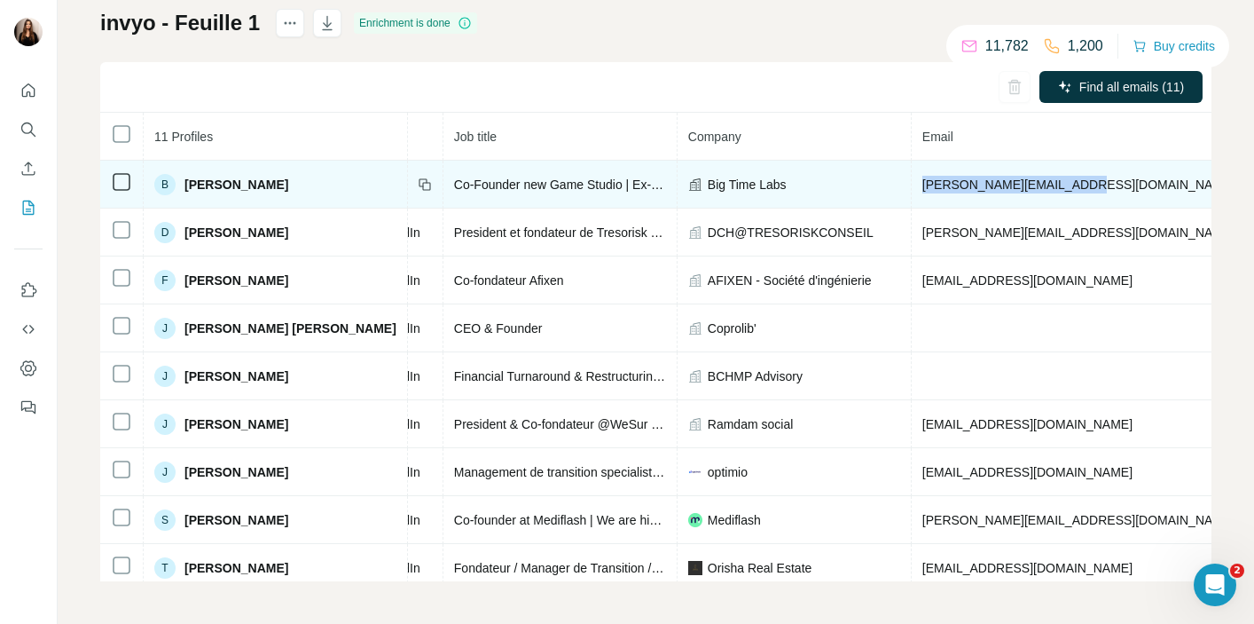
drag, startPoint x: 1017, startPoint y: 181, endPoint x: 847, endPoint y: 182, distance: 169.4
click at [847, 182] on tr "B [PERSON_NAME] Email found LinkedIn Co-Founder new Game Studio | Ex-CEO of Pla…" at bounding box center [807, 185] width 1762 height 48
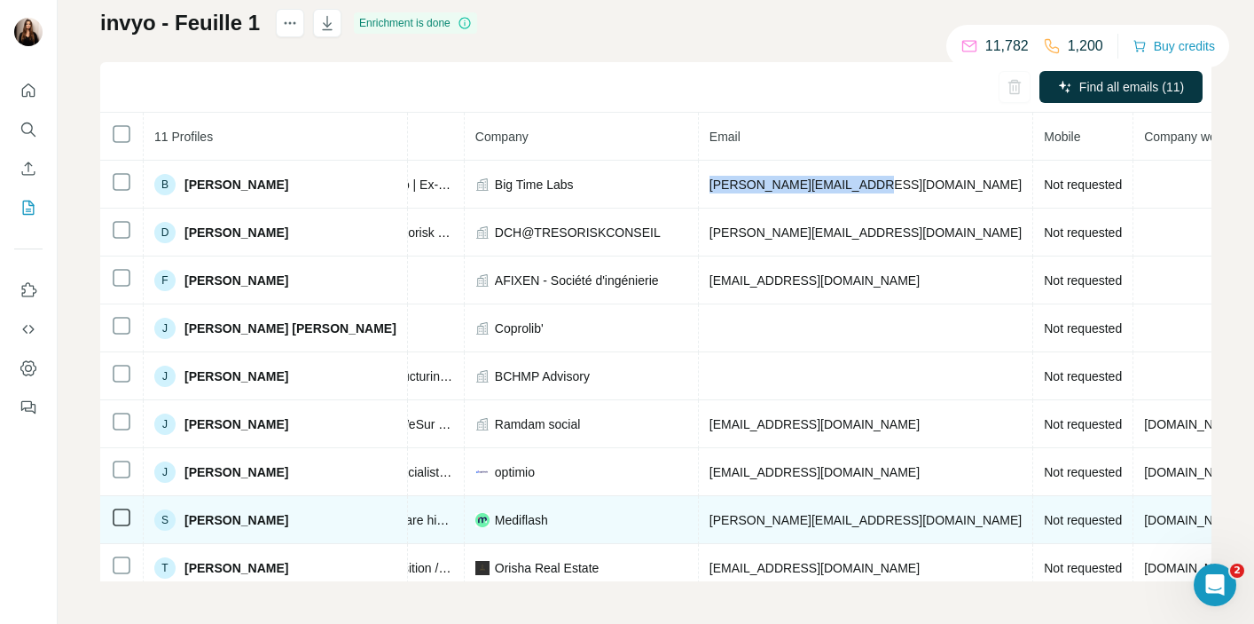
scroll to position [0, 387]
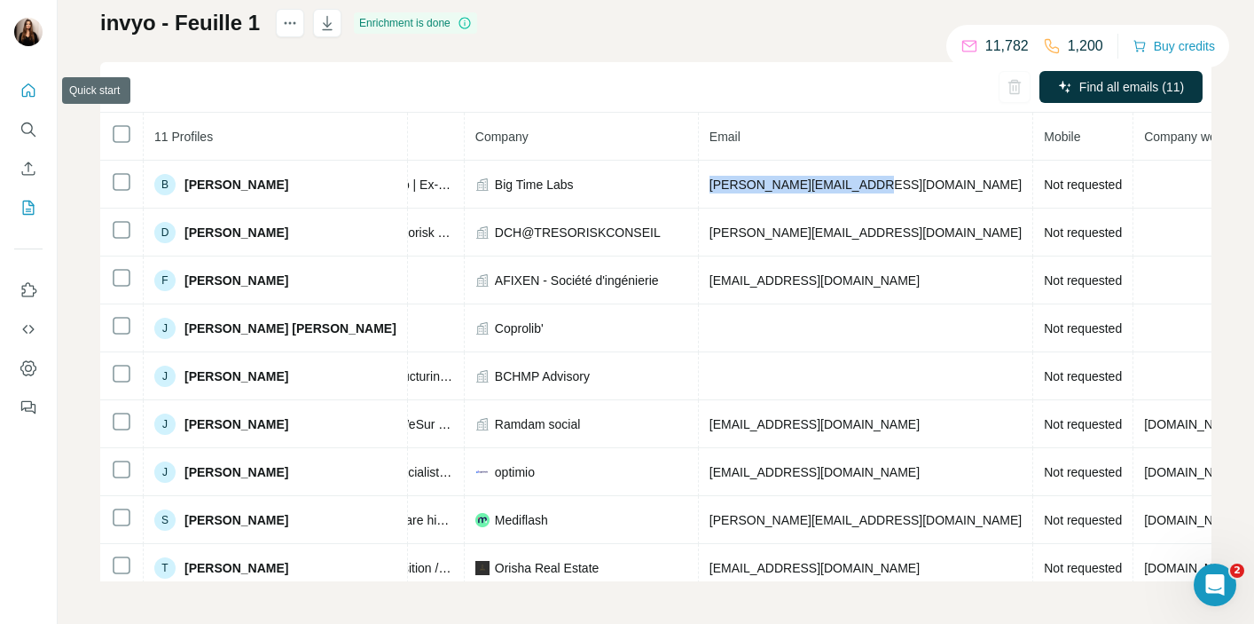
click at [29, 98] on icon "Quick start" at bounding box center [29, 91] width 18 height 18
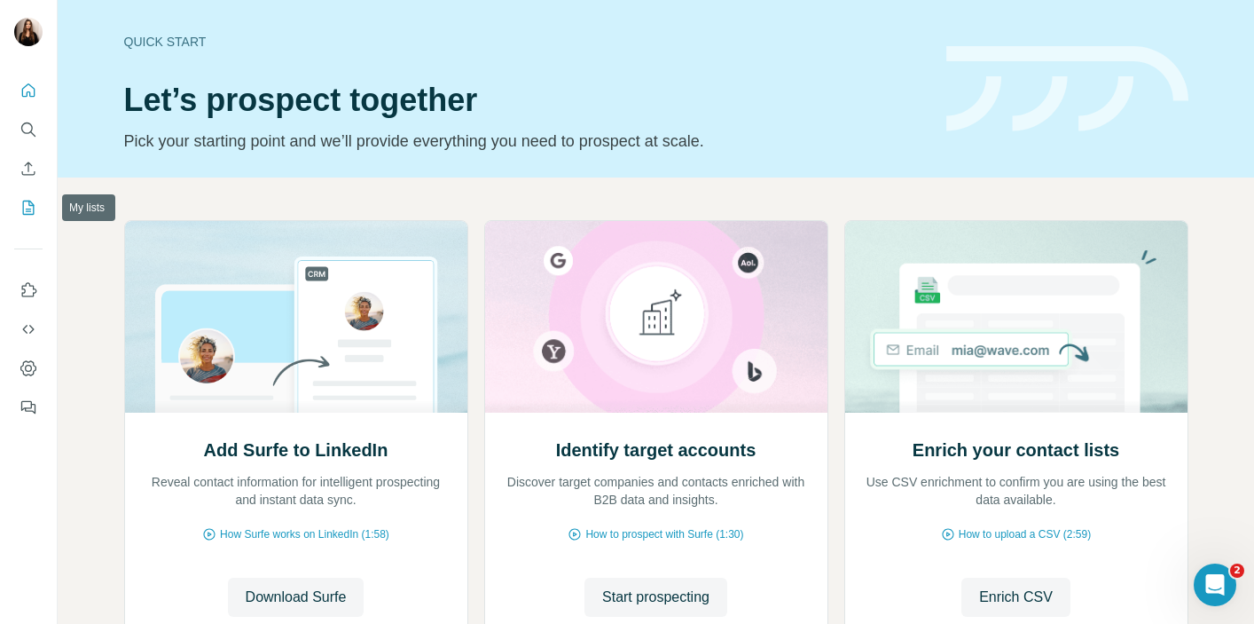
click at [29, 218] on button "My lists" at bounding box center [28, 208] width 28 height 32
